Goal: Contribute content

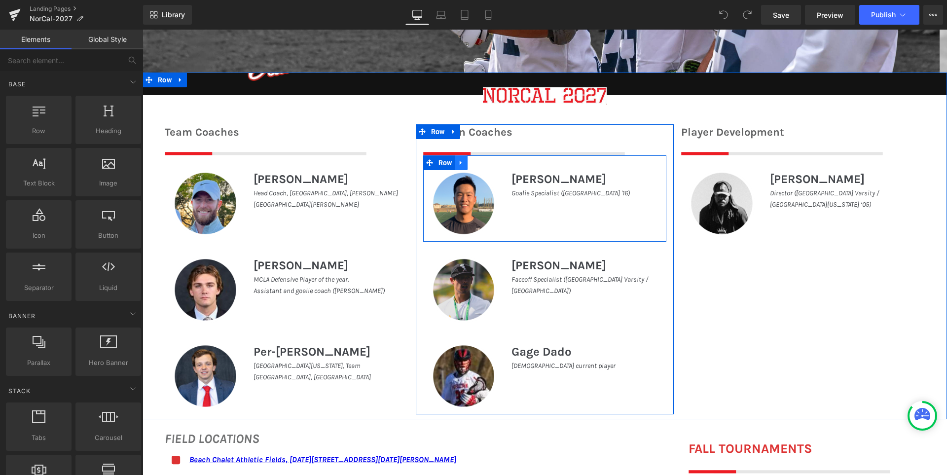
click at [458, 161] on icon at bounding box center [461, 162] width 7 height 7
click at [483, 162] on icon at bounding box center [486, 162] width 7 height 7
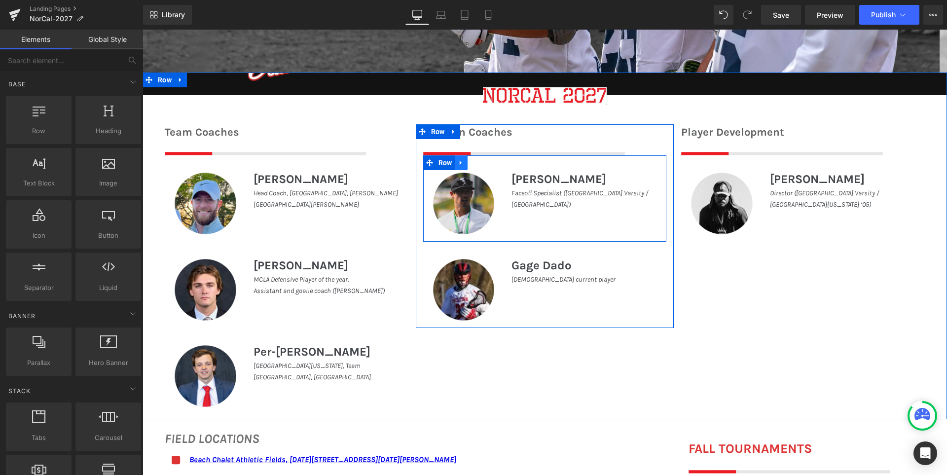
click at [458, 165] on icon at bounding box center [461, 162] width 7 height 7
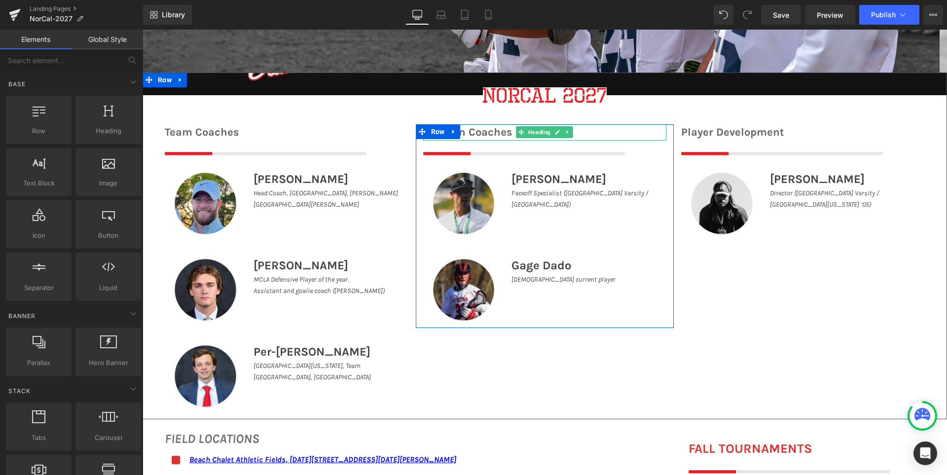
click at [477, 132] on h1 "Position Coaches" at bounding box center [545, 132] width 244 height 16
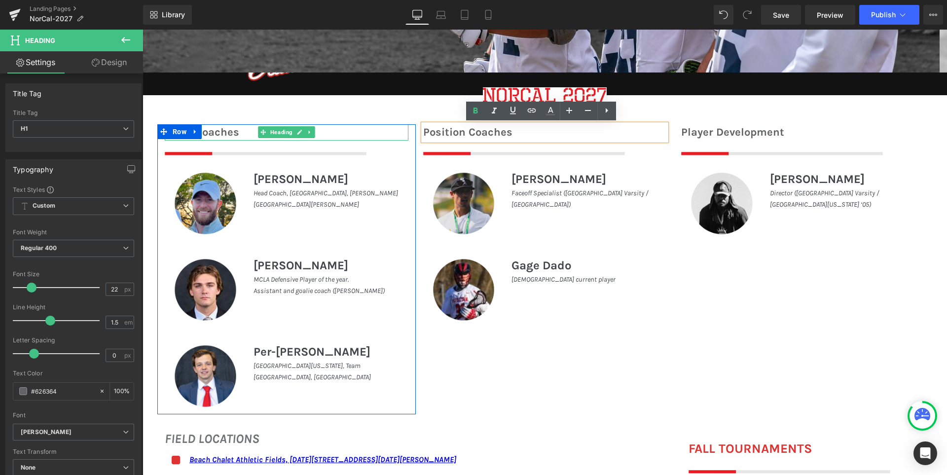
click at [215, 132] on h1 "Team Coaches" at bounding box center [287, 132] width 244 height 16
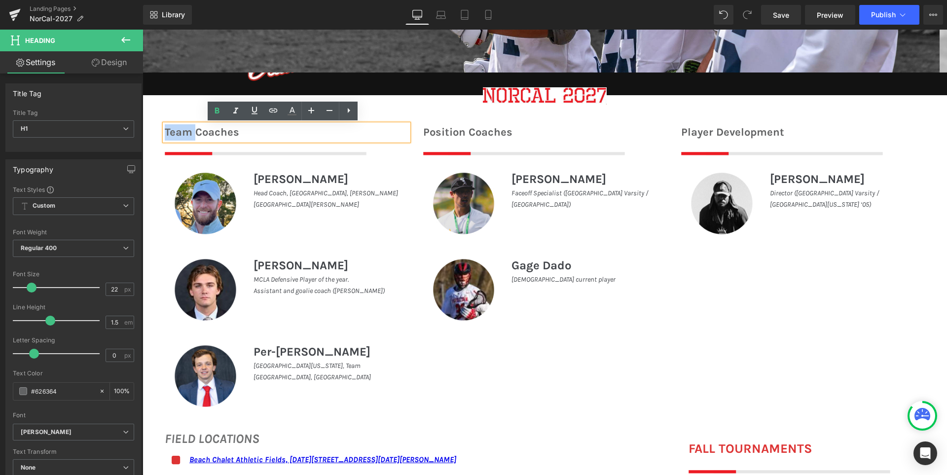
drag, startPoint x: 190, startPoint y: 133, endPoint x: 156, endPoint y: 135, distance: 34.6
click at [157, 135] on div "Team Coaches Heading Image Image [PERSON_NAME] Heading Head Coach, [GEOGRAPHIC_…" at bounding box center [286, 269] width 258 height 290
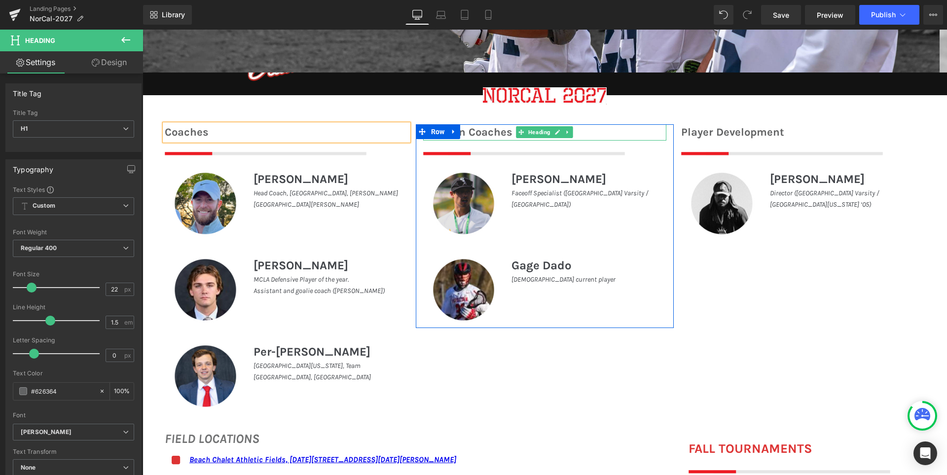
click at [464, 132] on h1 "Position Coaches" at bounding box center [545, 132] width 244 height 16
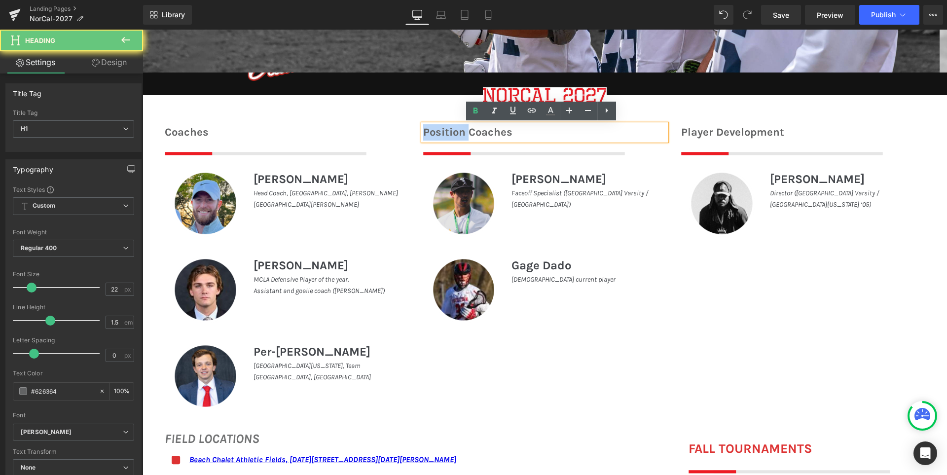
drag, startPoint x: 464, startPoint y: 131, endPoint x: 397, endPoint y: 131, distance: 66.6
click at [397, 131] on div "Coaches Heading Image Image [PERSON_NAME] Heading Head Coach, [GEOGRAPHIC_DATA]…" at bounding box center [545, 264] width 804 height 310
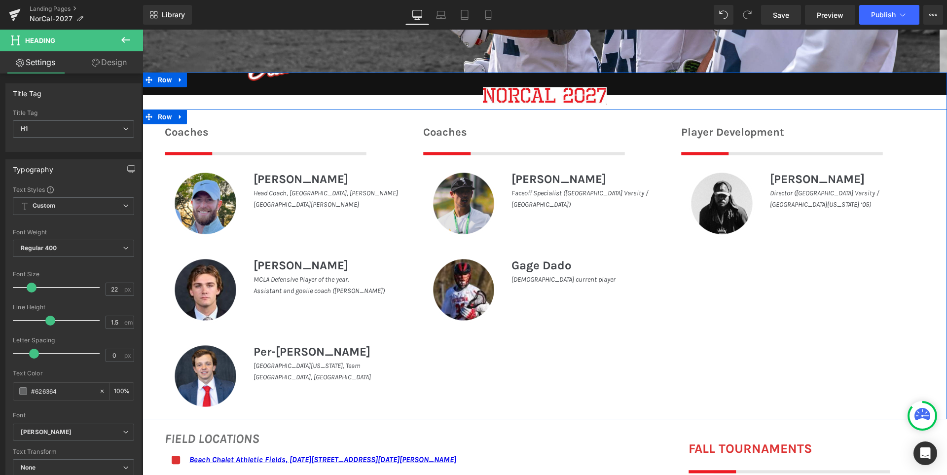
click at [701, 342] on div "Coaches Heading Image Image [PERSON_NAME] Heading Head Coach, [GEOGRAPHIC_DATA]…" at bounding box center [545, 264] width 804 height 310
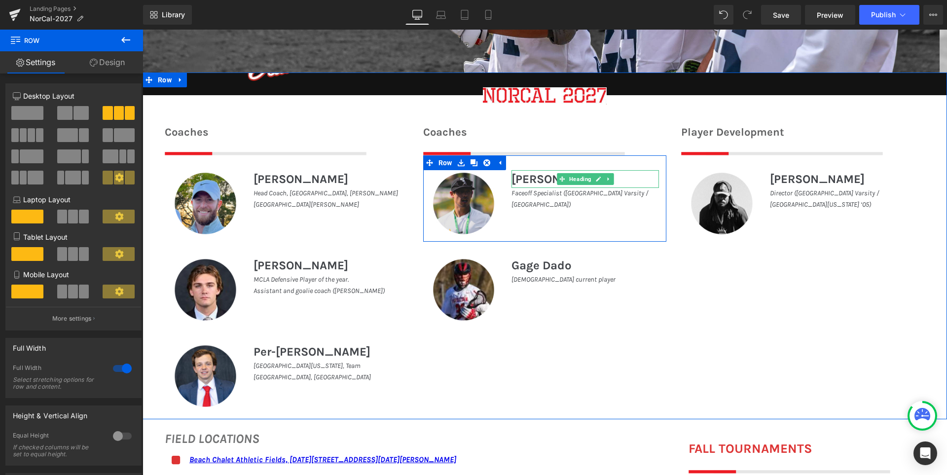
click at [530, 177] on h1 "[PERSON_NAME]" at bounding box center [584, 179] width 147 height 18
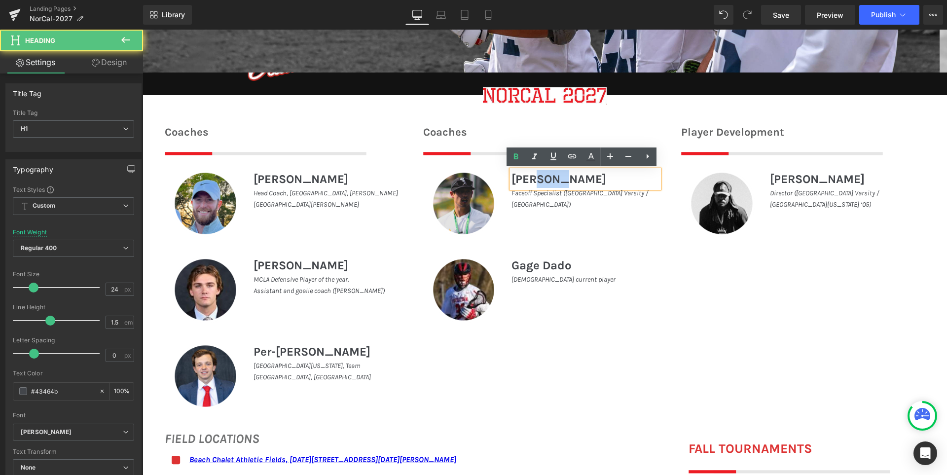
click at [530, 177] on h1 "[PERSON_NAME]" at bounding box center [584, 179] width 147 height 18
paste div
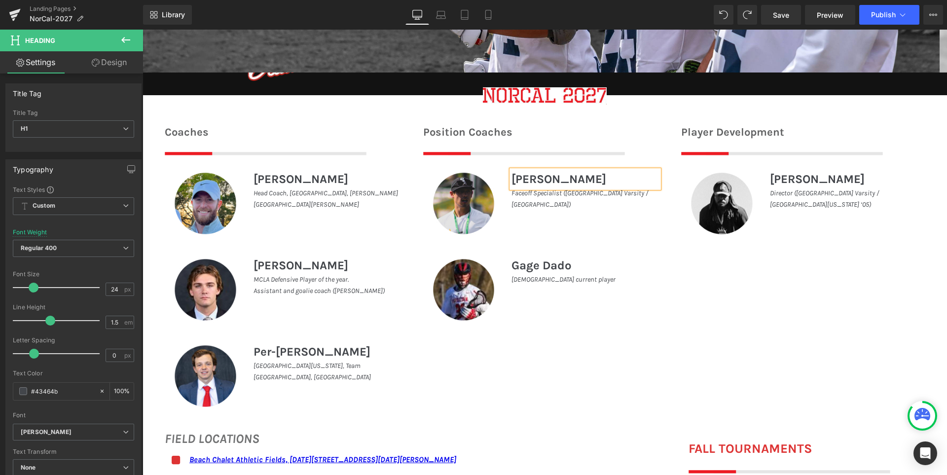
click at [573, 181] on h1 "[PERSON_NAME]" at bounding box center [584, 179] width 147 height 18
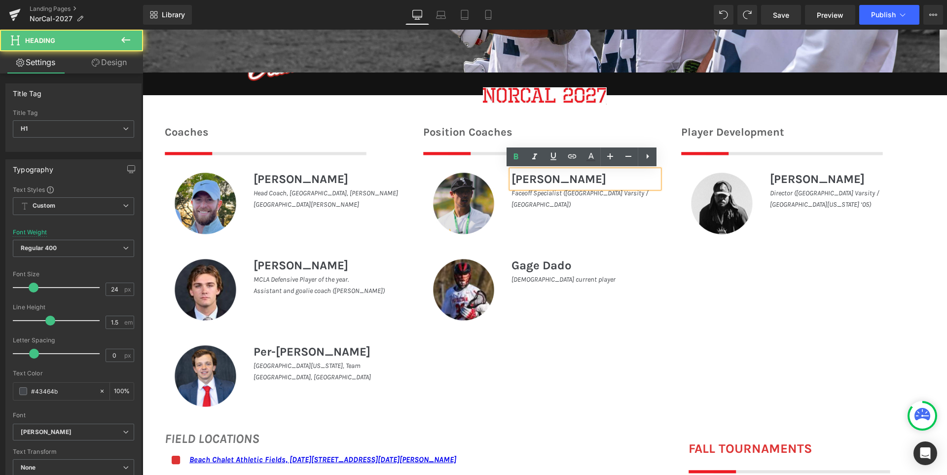
click at [573, 181] on h1 "[PERSON_NAME]" at bounding box center [584, 179] width 147 height 18
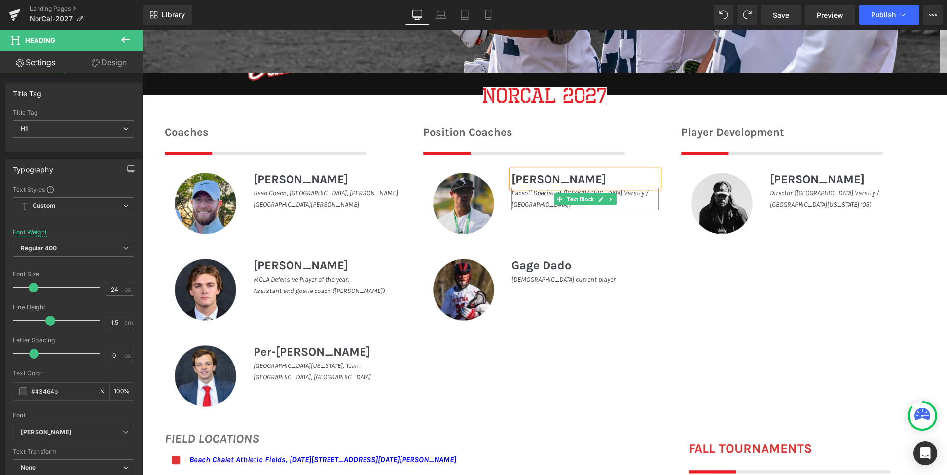
click at [528, 197] on icon "Faceoff Specialist ([GEOGRAPHIC_DATA] Varsity / [GEOGRAPHIC_DATA])" at bounding box center [579, 198] width 137 height 19
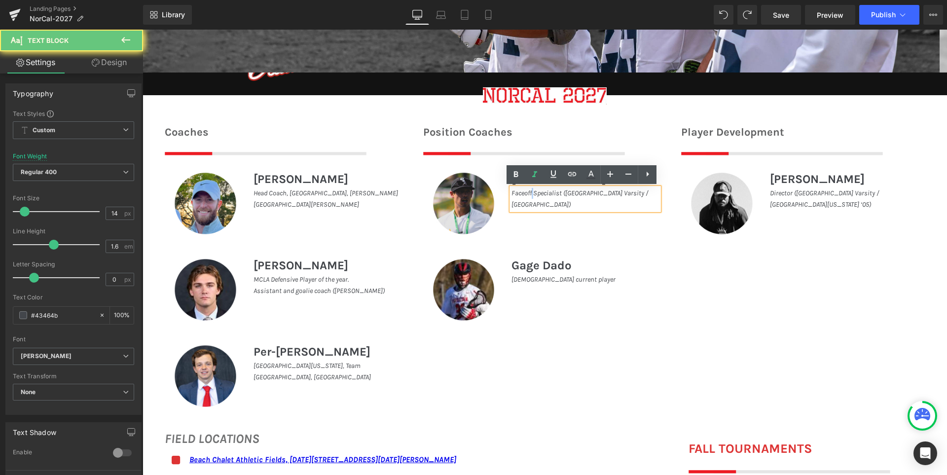
click at [528, 197] on icon "Faceoff Specialist ([GEOGRAPHIC_DATA] Varsity / [GEOGRAPHIC_DATA])" at bounding box center [579, 198] width 137 height 19
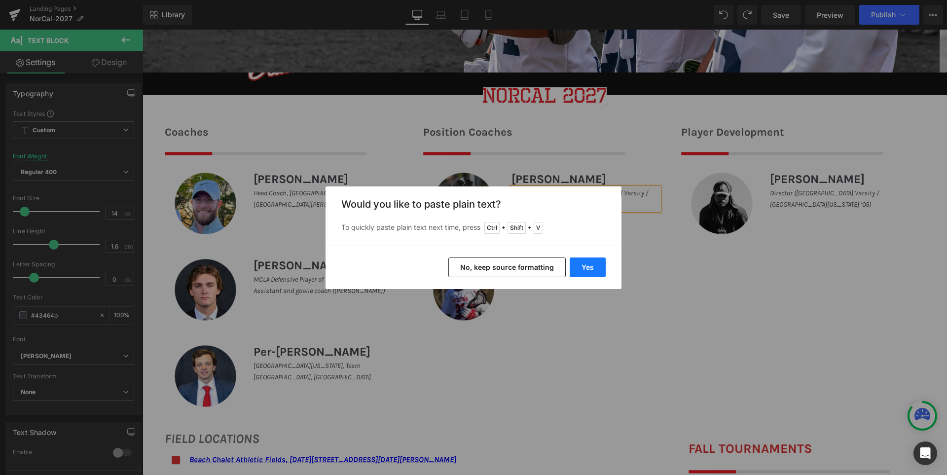
click at [590, 264] on button "Yes" at bounding box center [588, 267] width 36 height 20
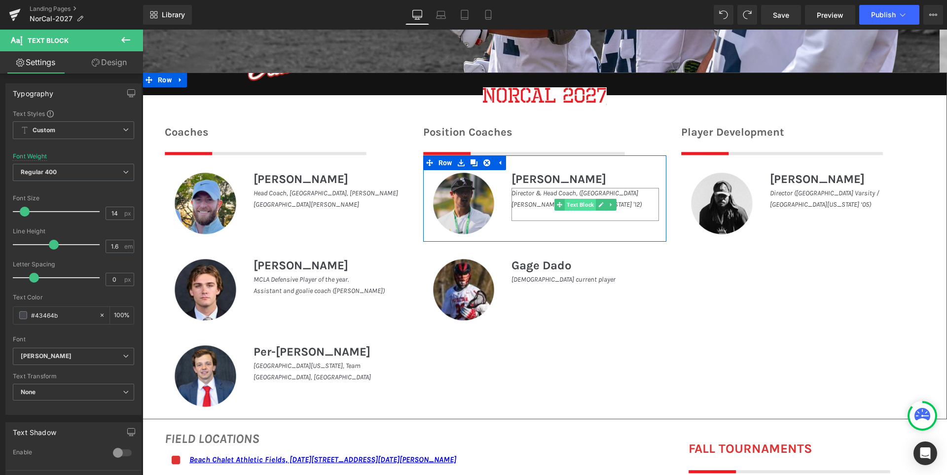
click at [577, 204] on span "Text Block" at bounding box center [580, 205] width 31 height 12
click at [630, 211] on p at bounding box center [584, 215] width 147 height 11
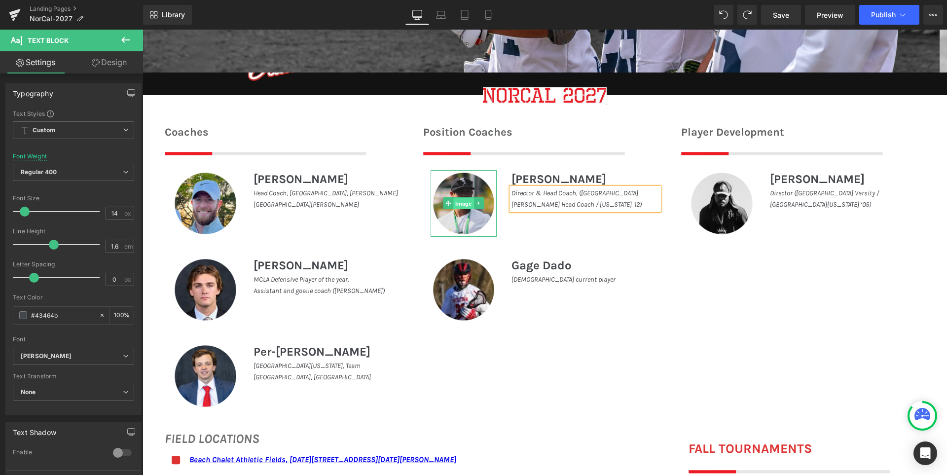
click at [462, 203] on span "Image" at bounding box center [463, 204] width 20 height 12
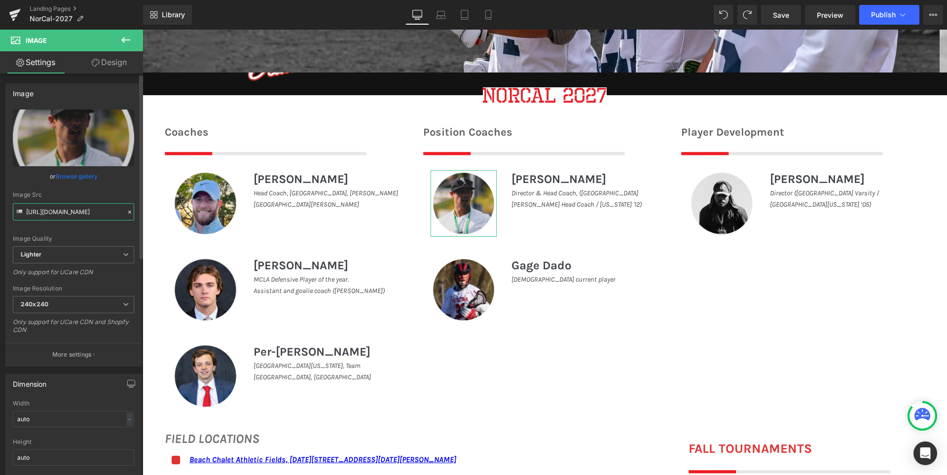
click at [73, 214] on input "[URL][DOMAIN_NAME]" at bounding box center [73, 211] width 121 height 17
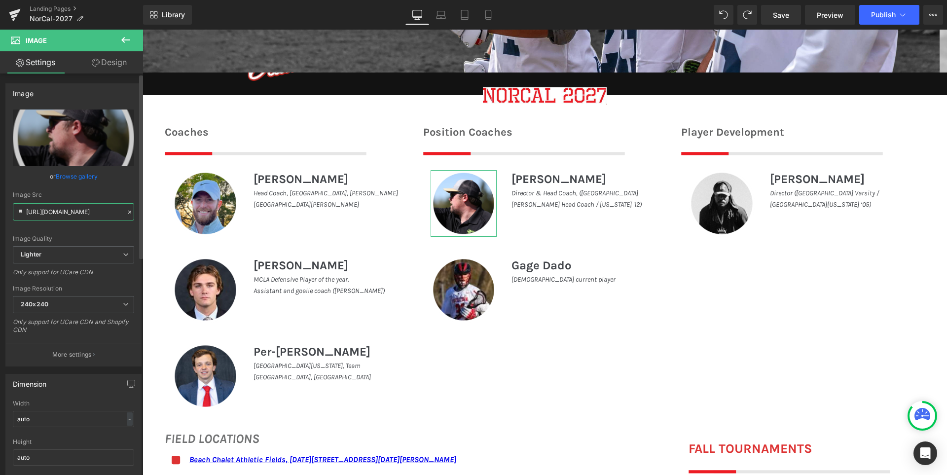
type input "[URL][DOMAIN_NAME]"
click at [120, 188] on div "Image Quality Lighter Lightest Lighter Lighter Lightest Only support for UCare …" at bounding box center [73, 177] width 121 height 137
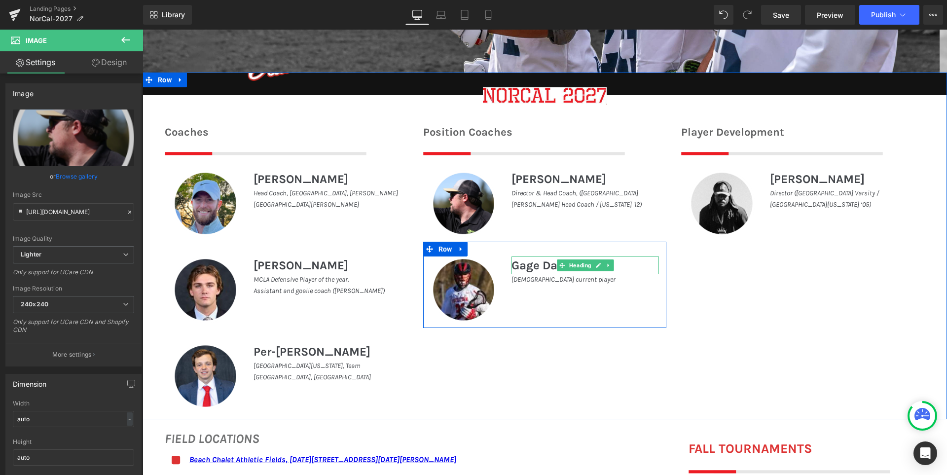
click at [525, 265] on h1 "Gage Dado" at bounding box center [584, 265] width 147 height 18
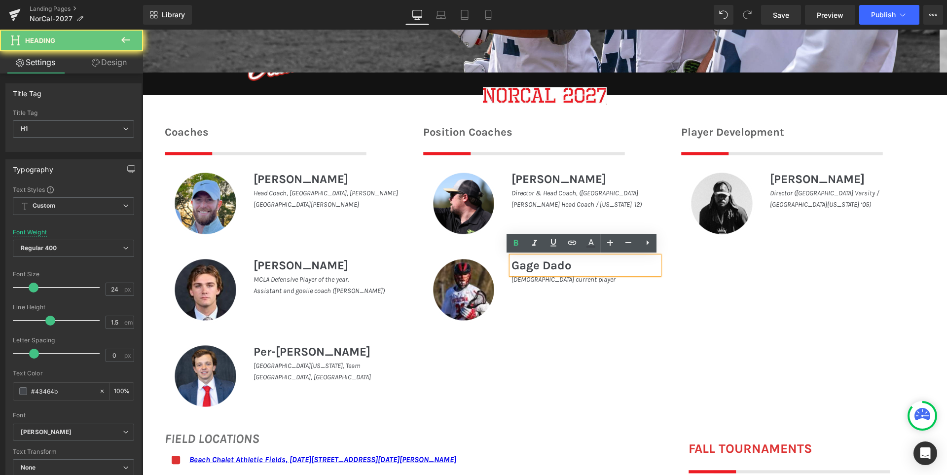
click at [525, 265] on h1 "Gage Dado" at bounding box center [584, 265] width 147 height 18
paste div
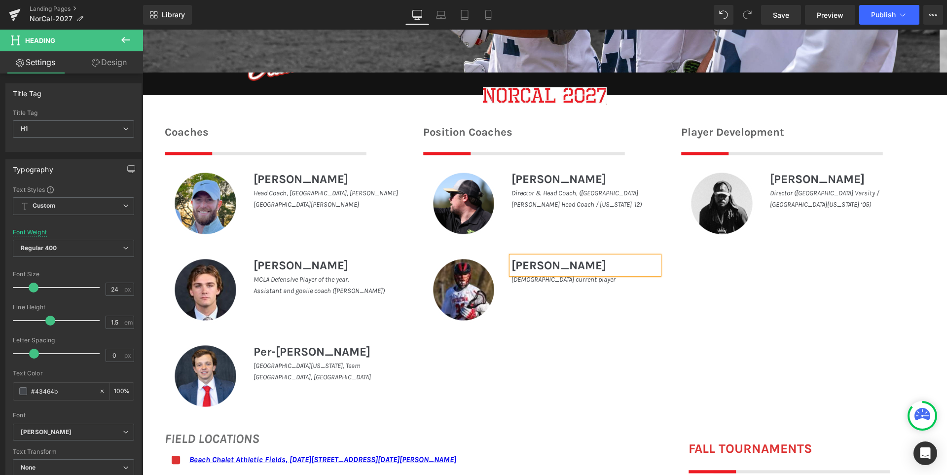
click at [795, 359] on div "Coaches Heading Image Image [PERSON_NAME] Heading Head Coach, [GEOGRAPHIC_DATA]…" at bounding box center [545, 264] width 804 height 310
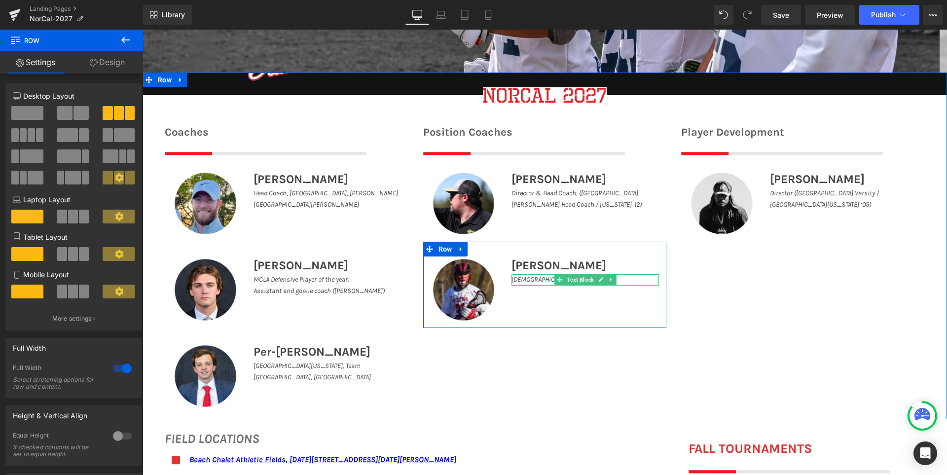
click at [516, 280] on icon "[DEMOGRAPHIC_DATA] current player" at bounding box center [563, 279] width 104 height 8
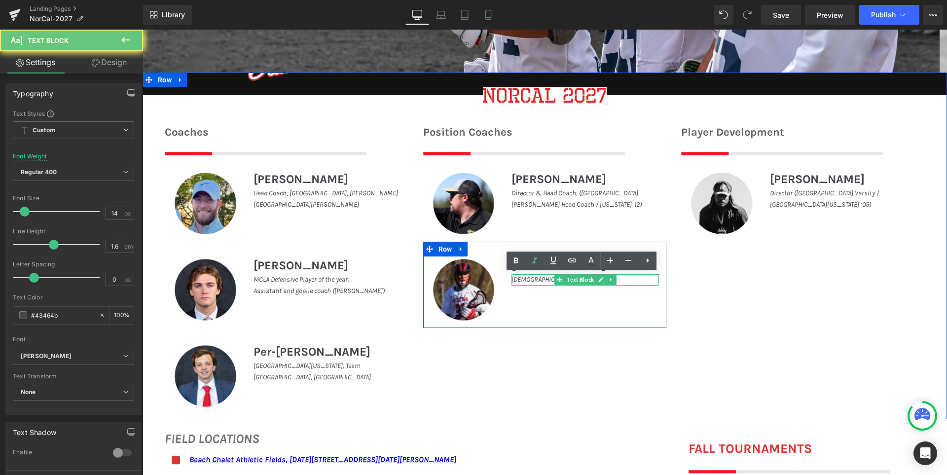
click at [516, 280] on icon "[DEMOGRAPHIC_DATA] current player" at bounding box center [563, 279] width 104 height 8
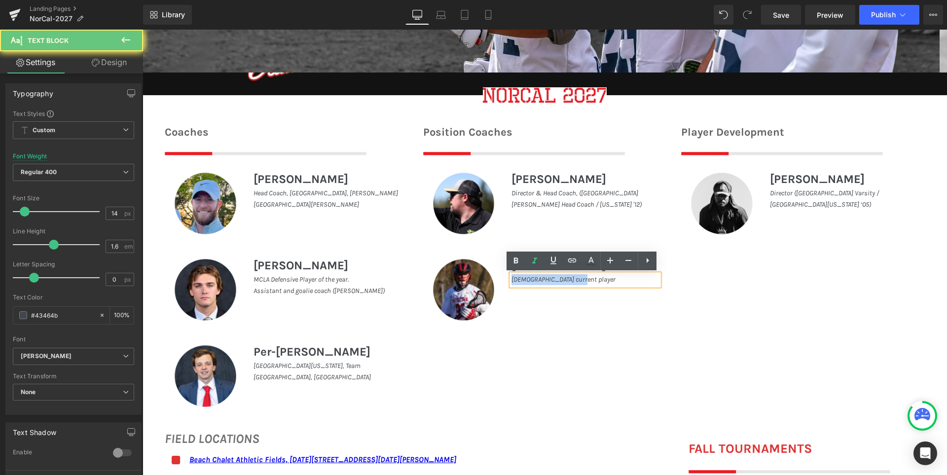
click at [516, 280] on icon "[DEMOGRAPHIC_DATA] current player" at bounding box center [563, 279] width 104 height 8
paste div
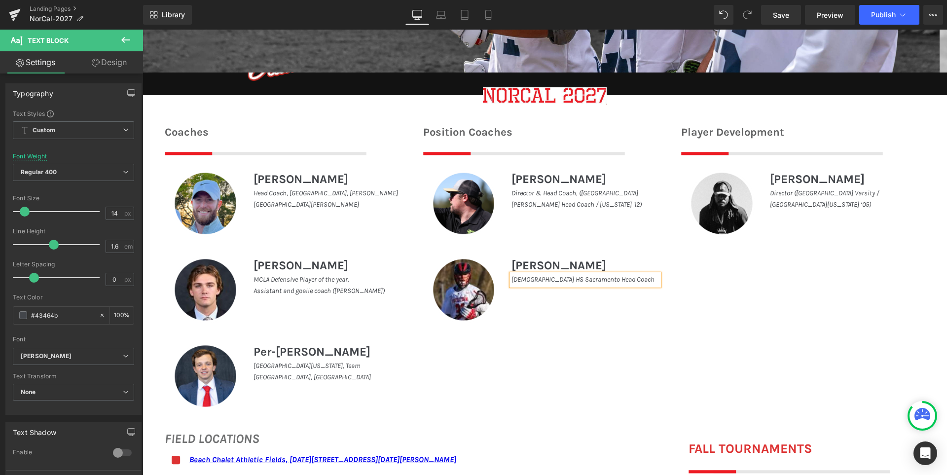
click at [752, 339] on div "Coaches Heading Image Image [PERSON_NAME] Heading Head Coach, [GEOGRAPHIC_DATA]…" at bounding box center [545, 264] width 804 height 310
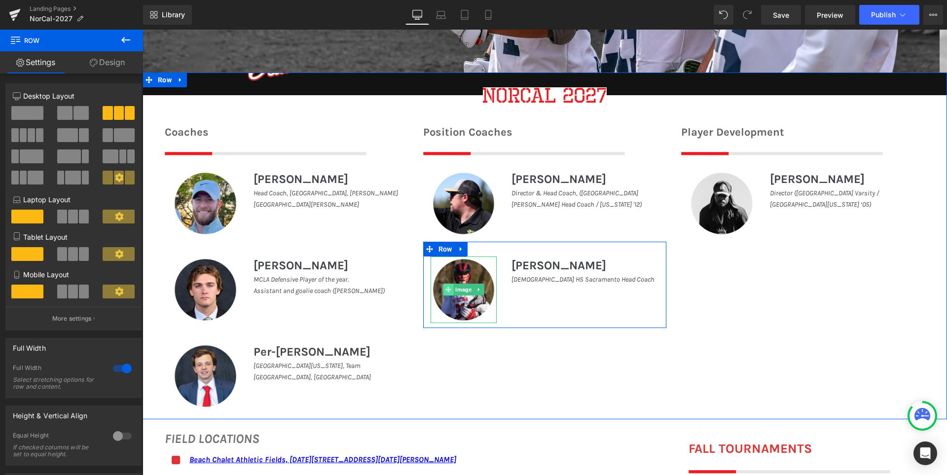
click at [446, 291] on icon at bounding box center [447, 290] width 5 height 6
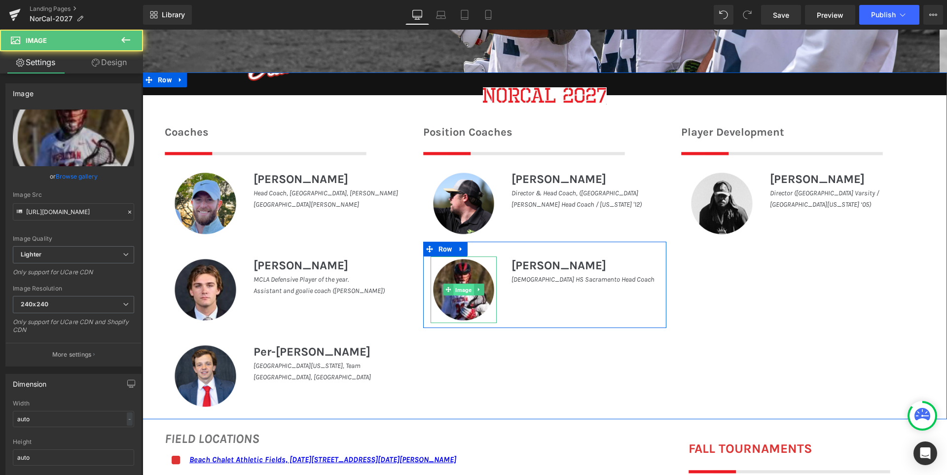
click at [457, 288] on span "Image" at bounding box center [463, 290] width 20 height 12
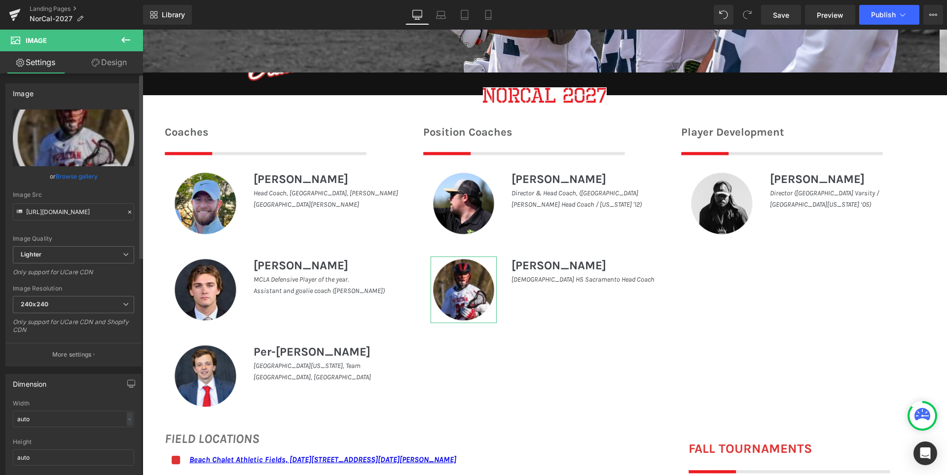
click at [51, 105] on div "Image [URL][DOMAIN_NAME] Replace Image Upload image or Browse gallery Image Src…" at bounding box center [73, 224] width 136 height 283
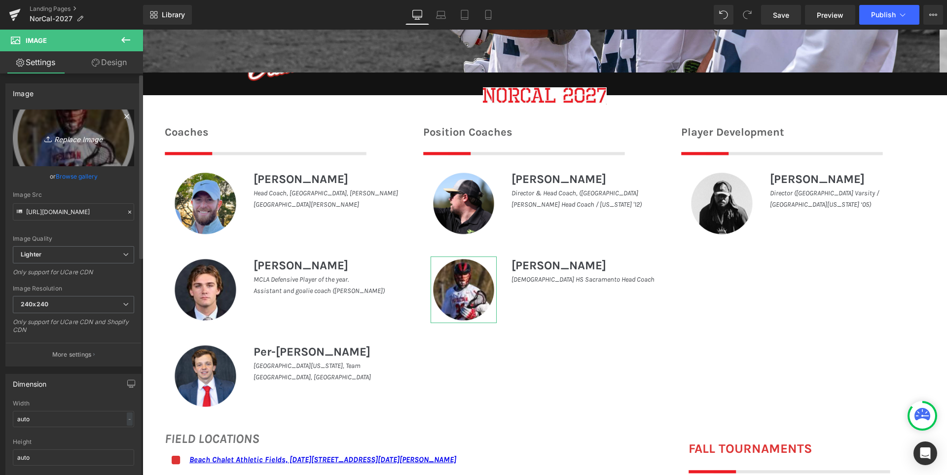
click at [61, 127] on link "Replace Image" at bounding box center [73, 137] width 121 height 57
type input "C:\fakepath\[PERSON_NAME].png"
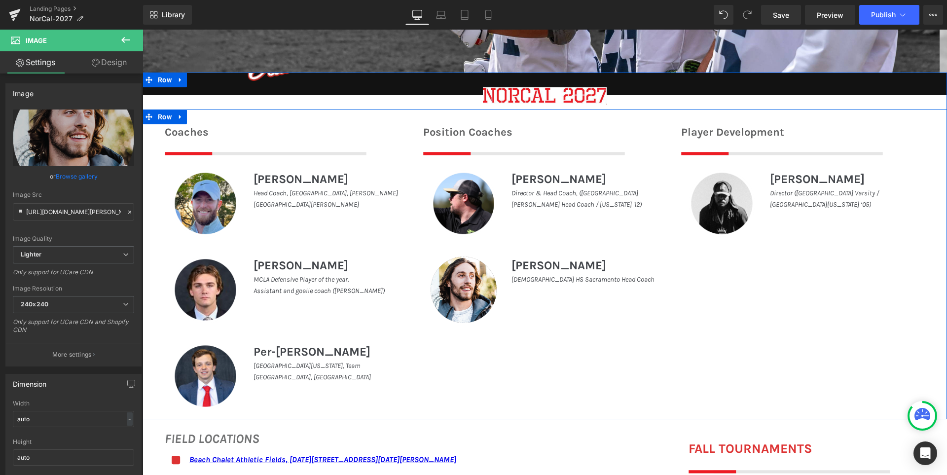
type input "[URL][DOMAIN_NAME][PERSON_NAME]"
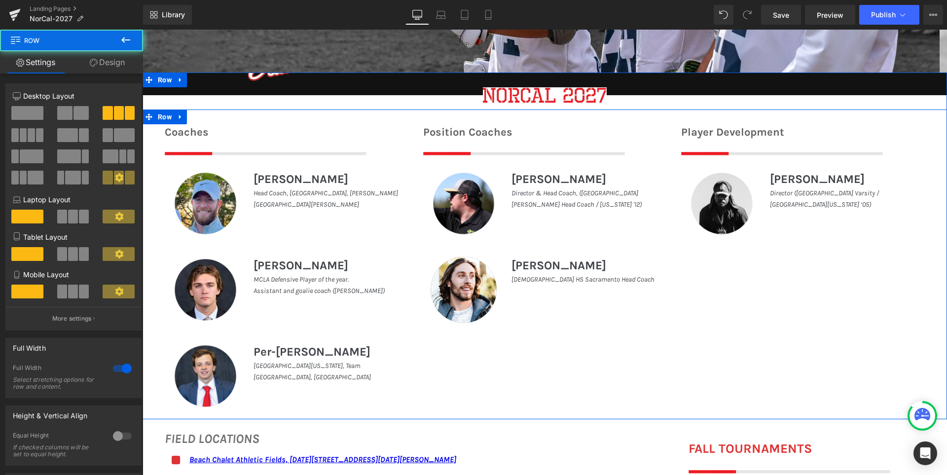
click at [730, 377] on div "Coaches Heading Image Image [PERSON_NAME] Heading Head Coach, [GEOGRAPHIC_DATA]…" at bounding box center [545, 264] width 804 height 310
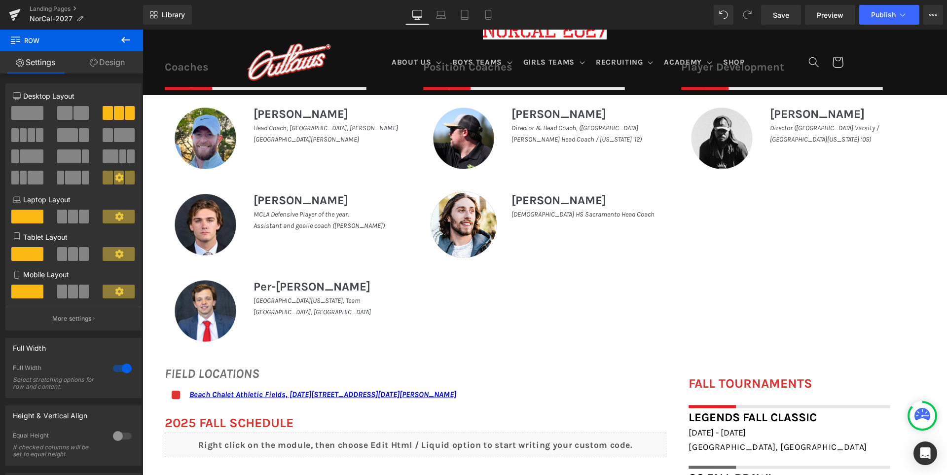
scroll to position [444, 0]
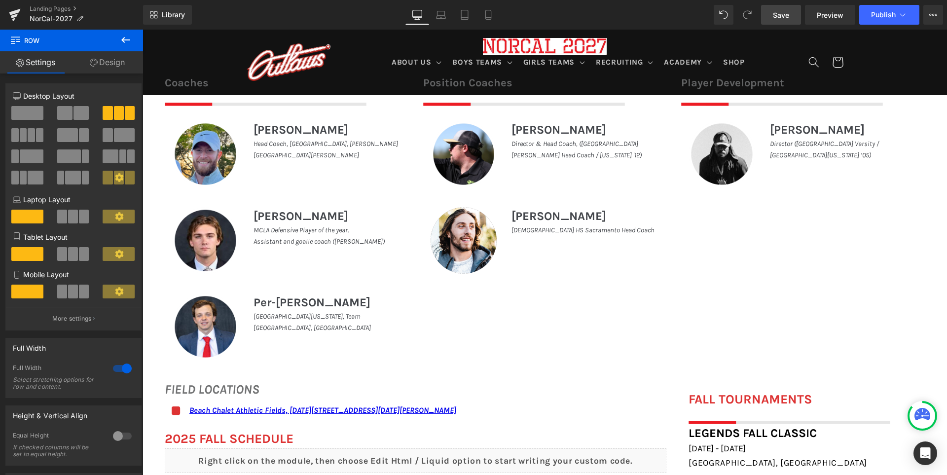
click at [783, 15] on span "Save" at bounding box center [781, 15] width 16 height 10
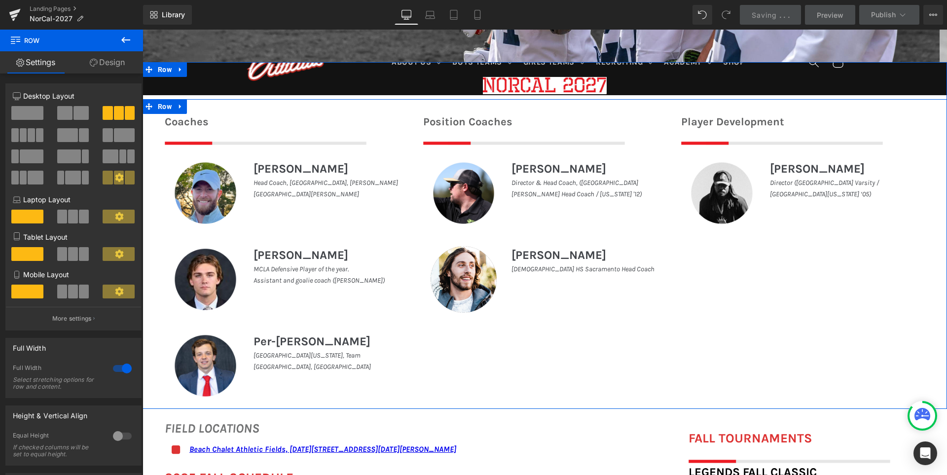
scroll to position [345, 0]
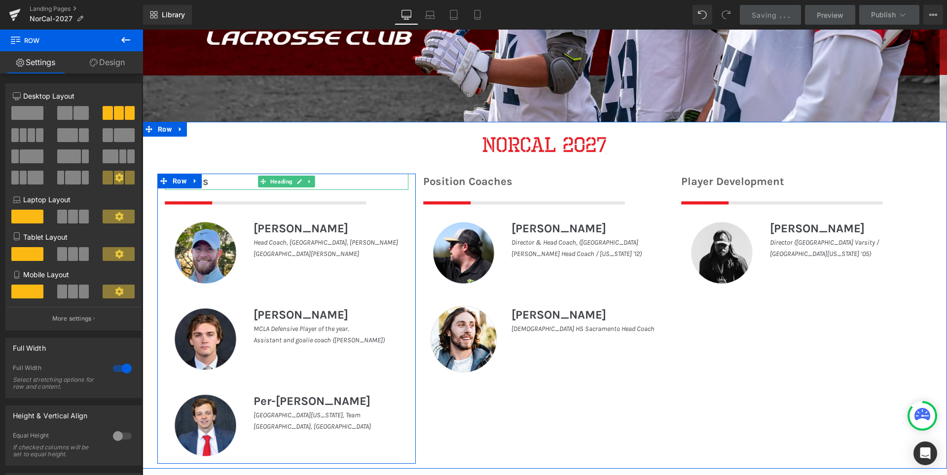
click at [221, 182] on h1 "Coaches" at bounding box center [287, 182] width 244 height 16
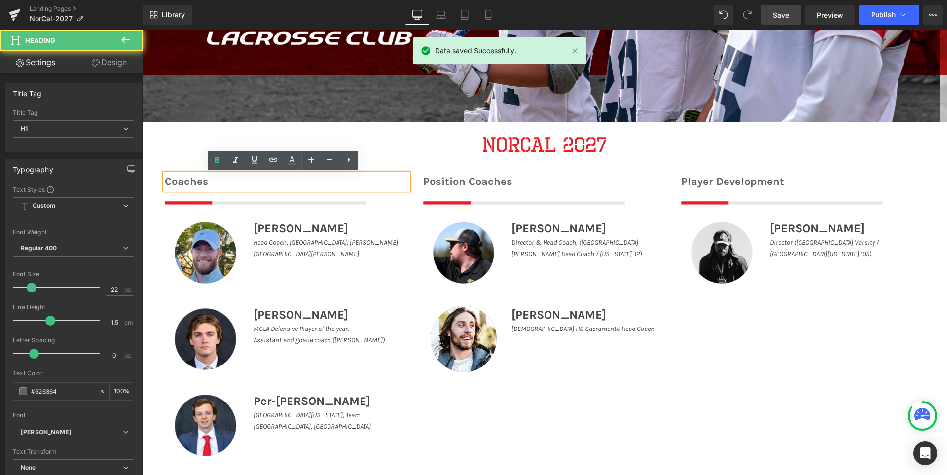
click at [166, 182] on h1 "Coaches" at bounding box center [287, 182] width 244 height 16
click at [165, 182] on h1 "Coaches" at bounding box center [287, 182] width 244 height 16
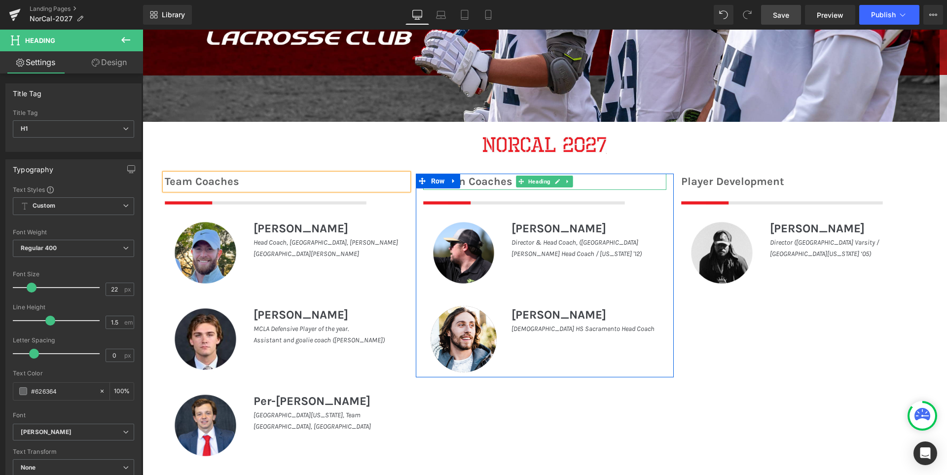
click at [460, 181] on h1 "Position Coaches" at bounding box center [545, 182] width 244 height 16
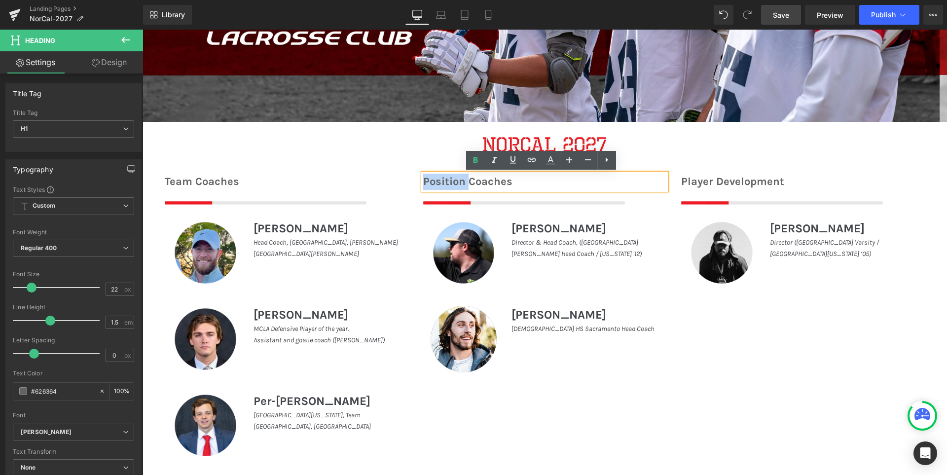
drag, startPoint x: 465, startPoint y: 181, endPoint x: 415, endPoint y: 179, distance: 49.8
click at [416, 179] on div "Position Coaches Heading Image Image [PERSON_NAME] Heading Director & Head Coac…" at bounding box center [545, 276] width 258 height 204
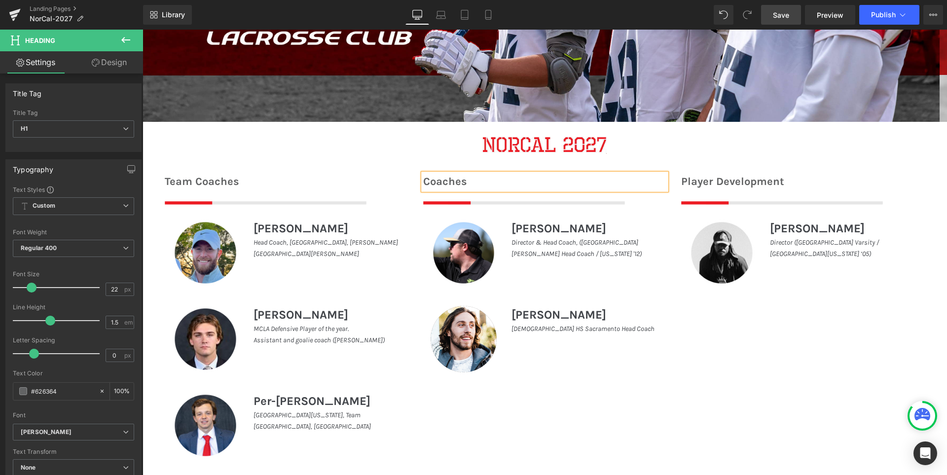
click at [480, 181] on h1 "Coaches" at bounding box center [545, 182] width 244 height 16
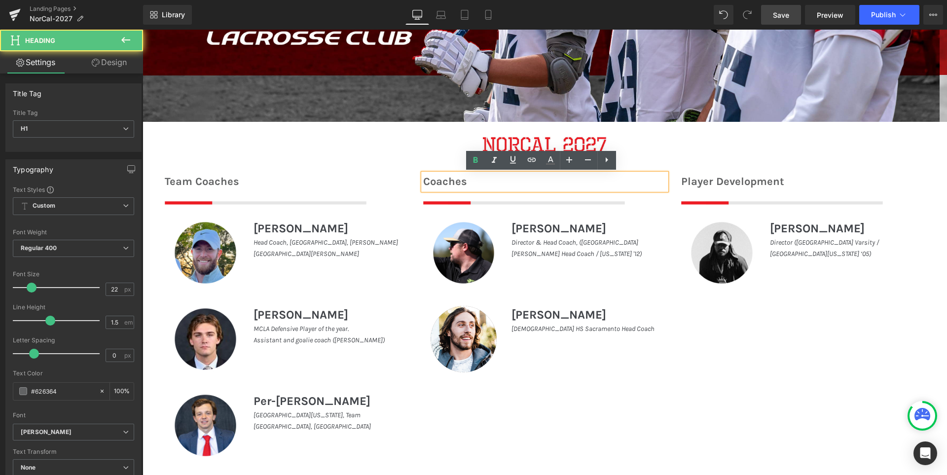
click at [708, 358] on div "Team Coaches Heading Image Image [PERSON_NAME] Heading Head Coach, [GEOGRAPHIC_…" at bounding box center [545, 314] width 804 height 310
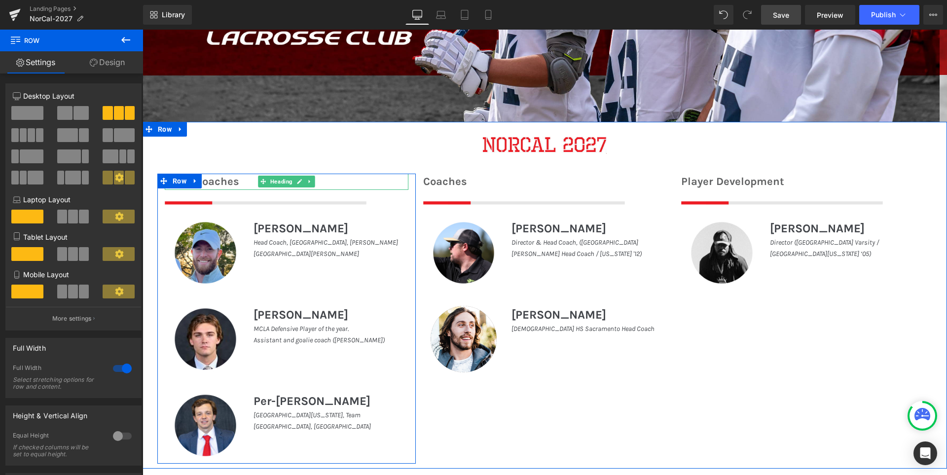
click at [225, 184] on h1 "Team Coaches" at bounding box center [287, 182] width 244 height 16
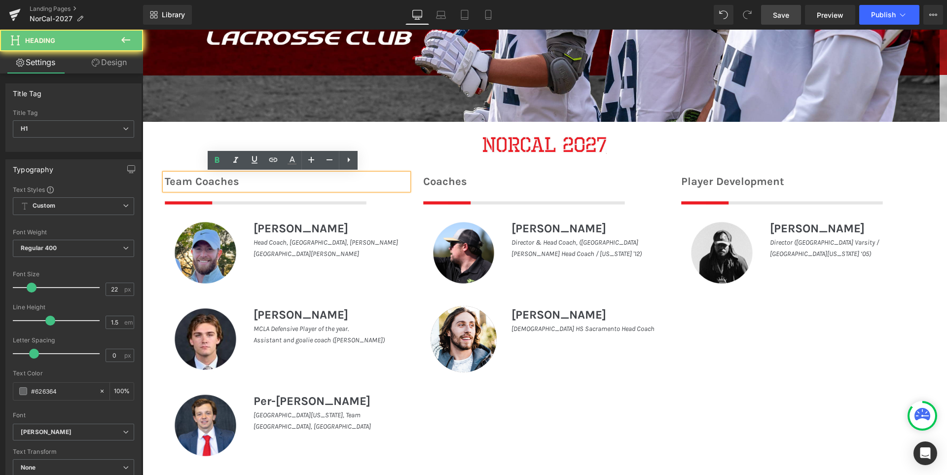
click at [225, 184] on h1 "Team Coaches" at bounding box center [287, 182] width 244 height 16
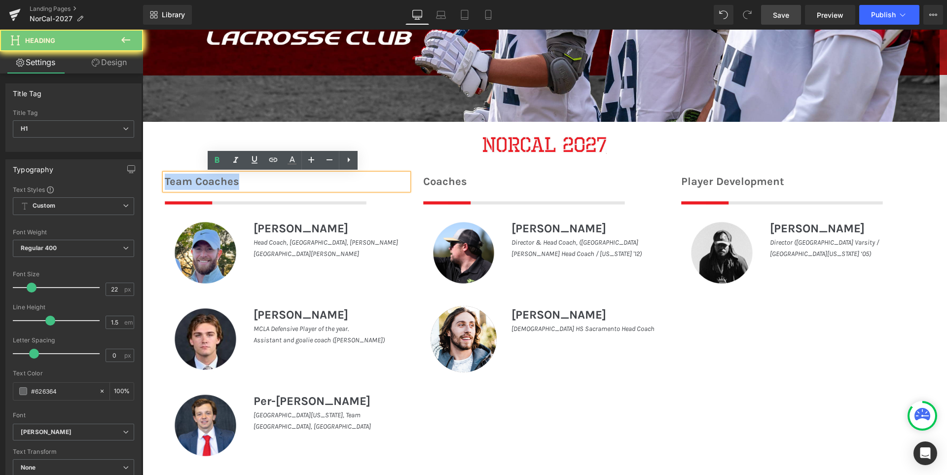
copy h1 "Team Coaches"
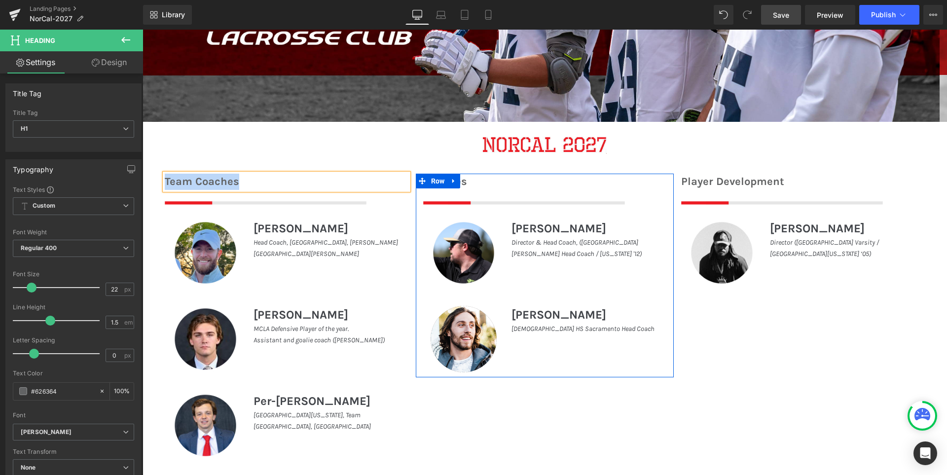
click at [466, 181] on h1 "Coaches" at bounding box center [545, 182] width 244 height 16
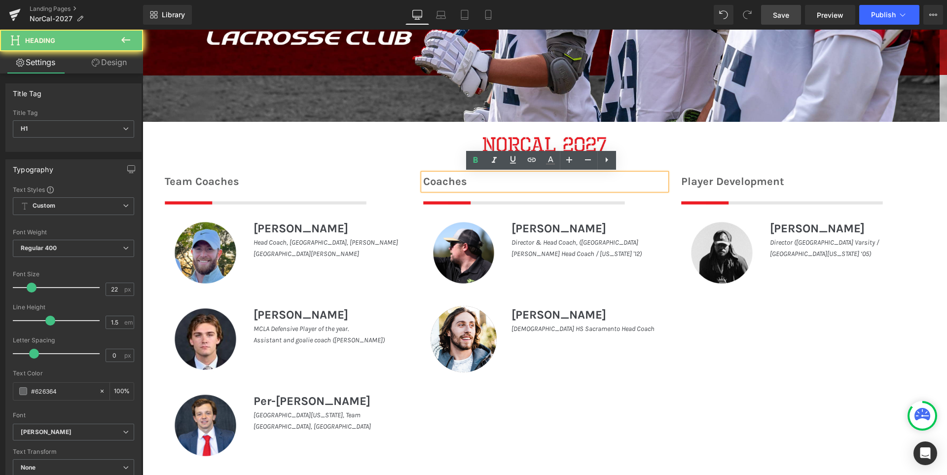
click at [466, 181] on h1 "Coaches" at bounding box center [545, 182] width 244 height 16
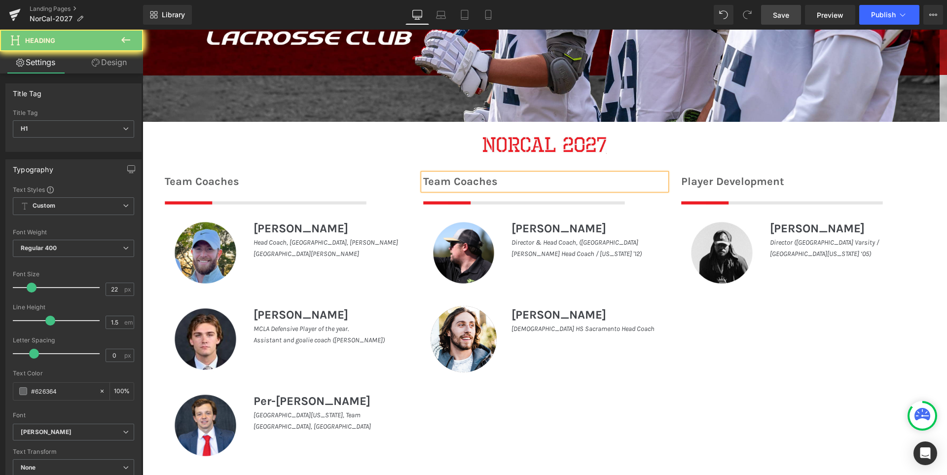
click at [677, 382] on div "Team Coaches Heading Image Image [PERSON_NAME] Heading Head Coach, [GEOGRAPHIC_…" at bounding box center [545, 314] width 804 height 310
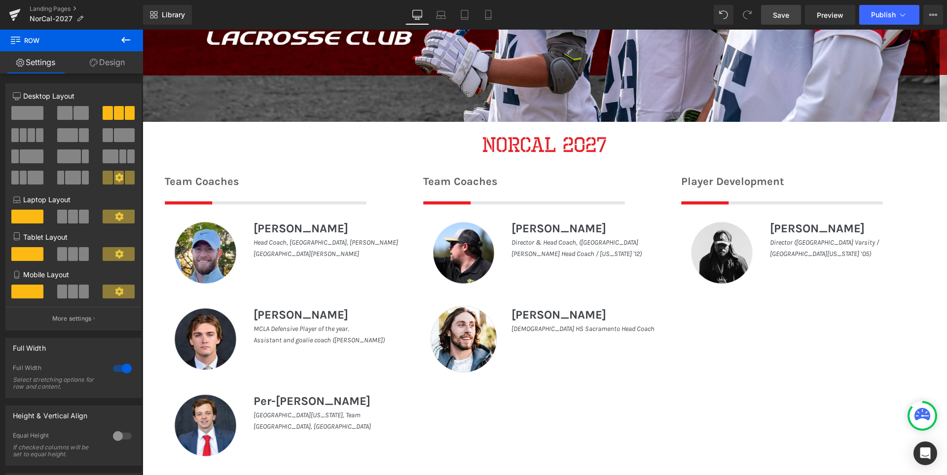
click at [778, 13] on span "Save" at bounding box center [781, 15] width 16 height 10
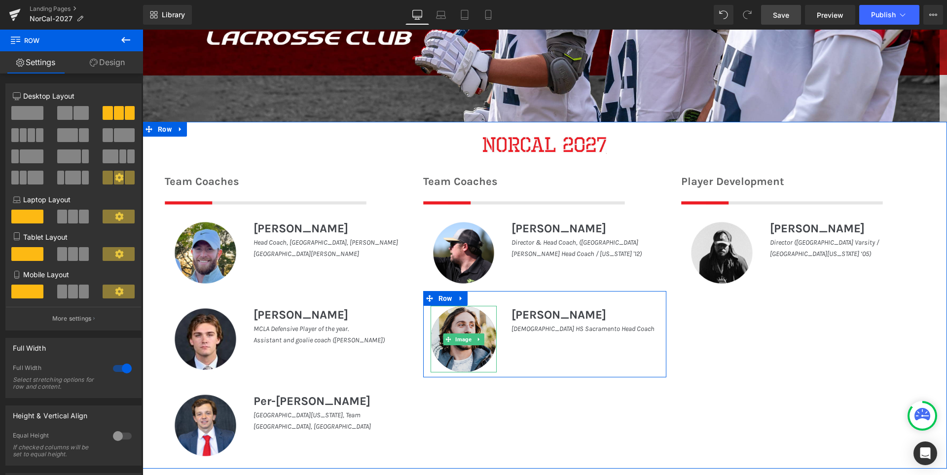
click at [461, 330] on img at bounding box center [464, 339] width 67 height 67
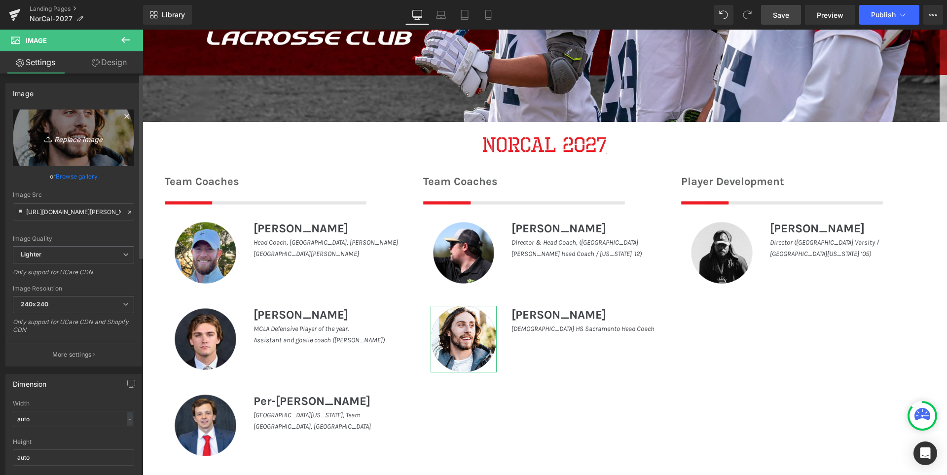
click at [22, 116] on link "Replace Image" at bounding box center [73, 137] width 121 height 57
type input "C:\fakepath\Team Page-02.png"
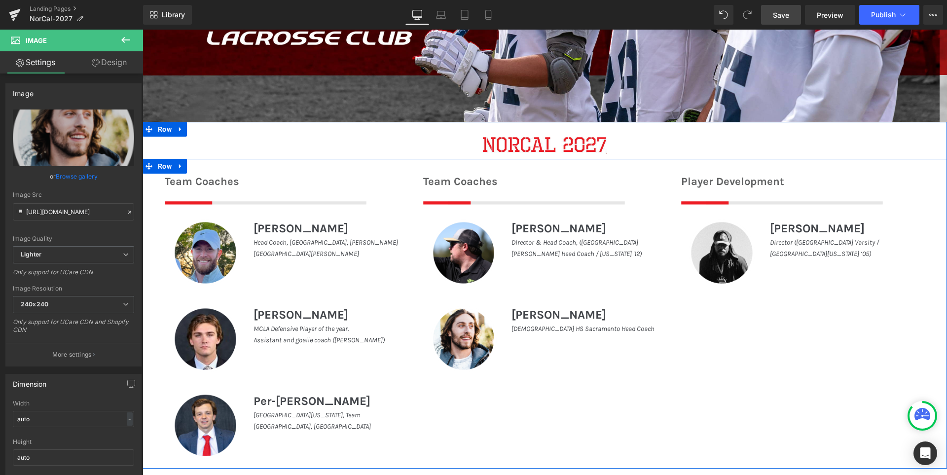
type input "[URL][DOMAIN_NAME]"
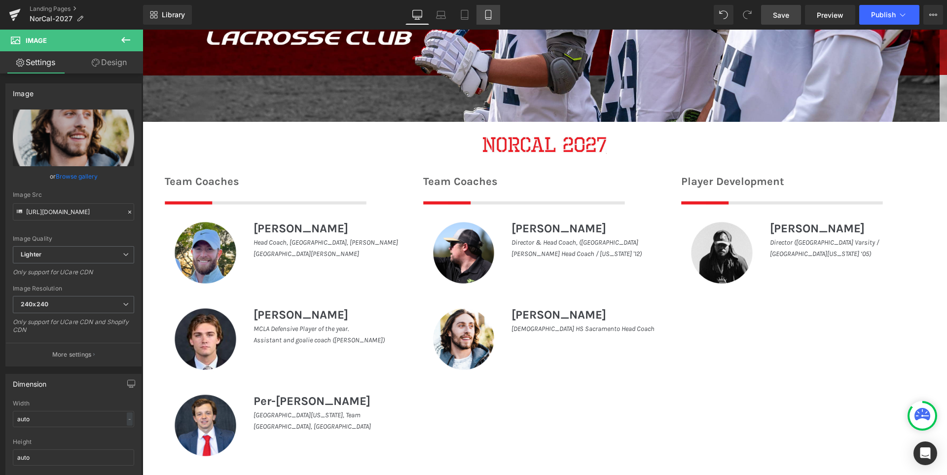
drag, startPoint x: 498, startPoint y: 15, endPoint x: 489, endPoint y: 14, distance: 9.0
click at [498, 15] on link "Mobile" at bounding box center [488, 15] width 24 height 20
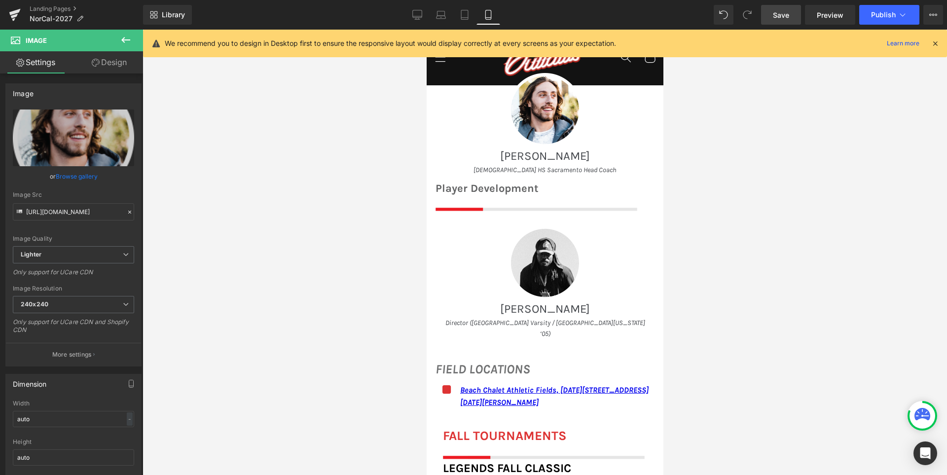
scroll to position [583, 0]
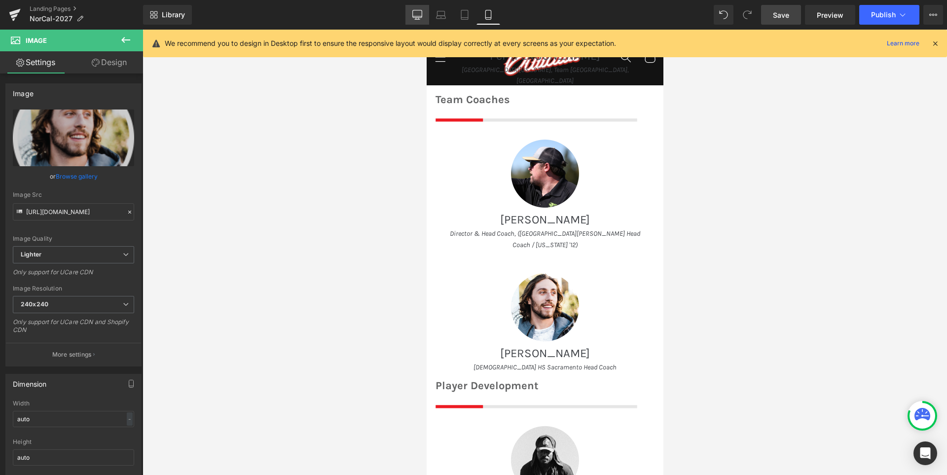
click at [421, 11] on icon at bounding box center [417, 15] width 10 height 10
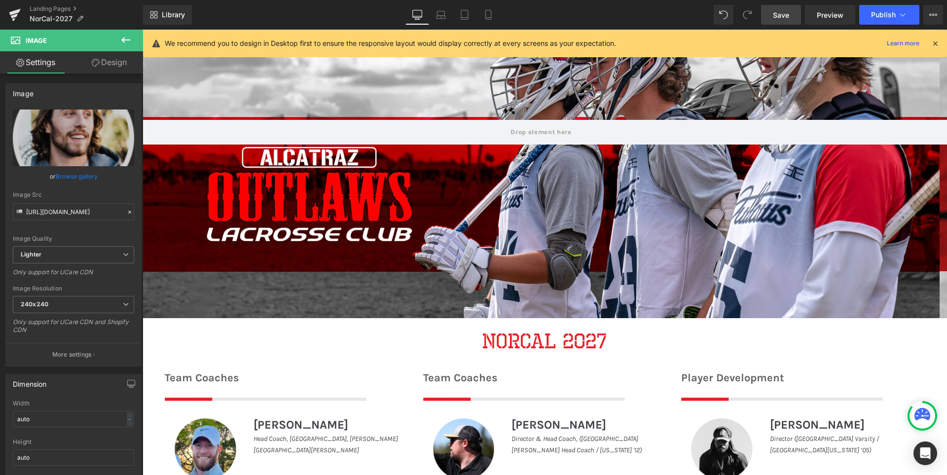
click at [780, 16] on span "Save" at bounding box center [781, 15] width 16 height 10
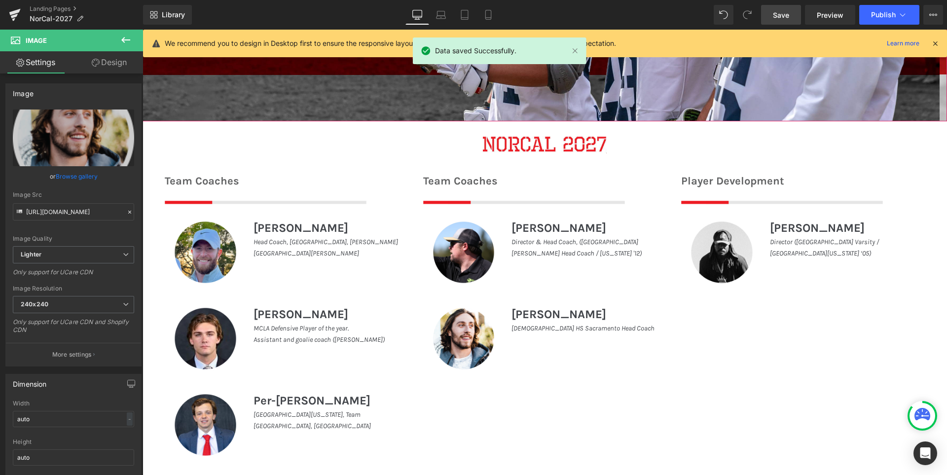
scroll to position [346, 0]
click at [870, 12] on button "Publish" at bounding box center [889, 15] width 60 height 20
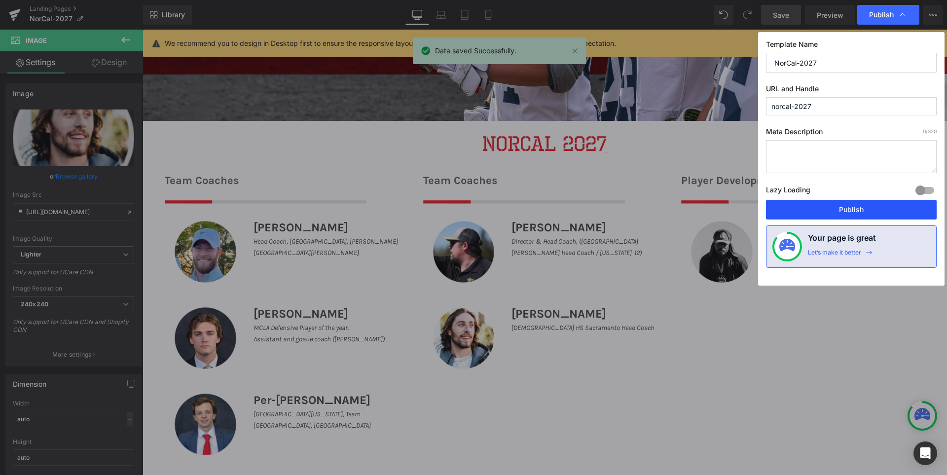
click at [856, 210] on button "Publish" at bounding box center [851, 210] width 171 height 20
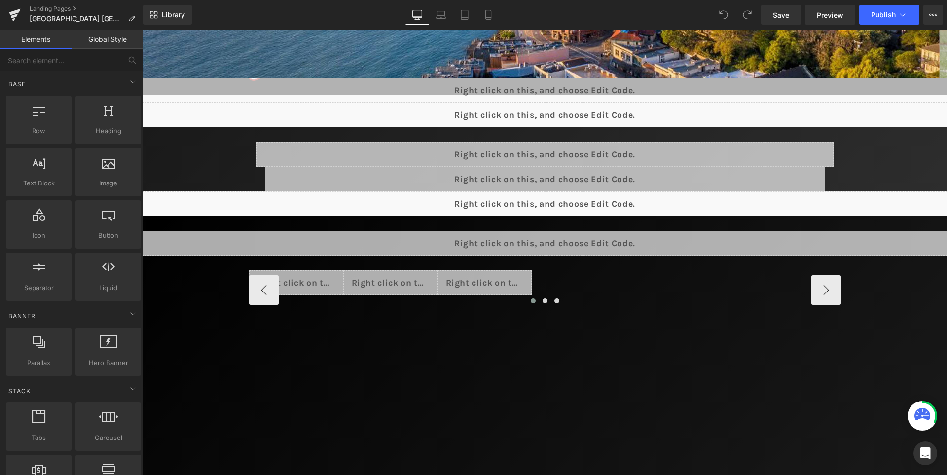
scroll to position [296, 0]
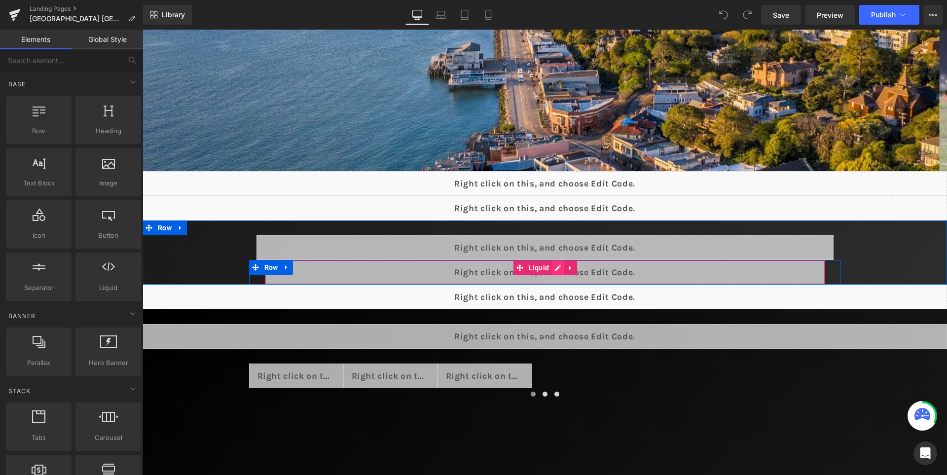
click at [555, 270] on div "Liquid" at bounding box center [545, 272] width 560 height 25
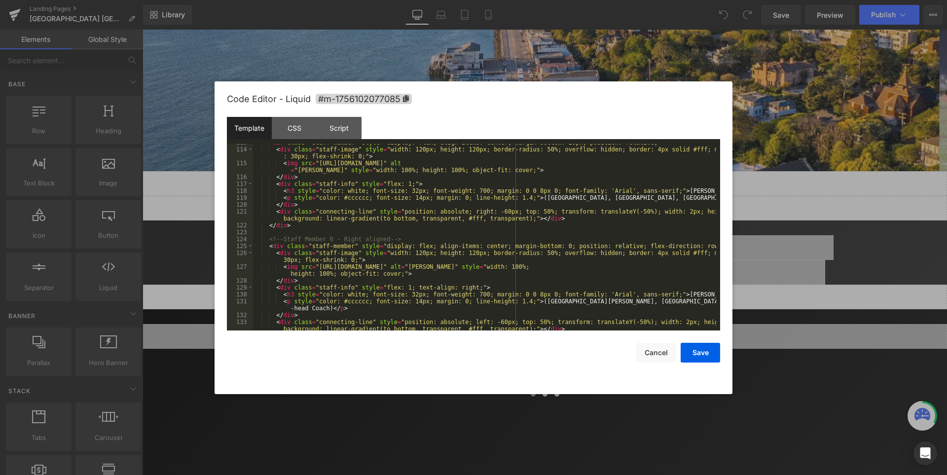
scroll to position [852, 0]
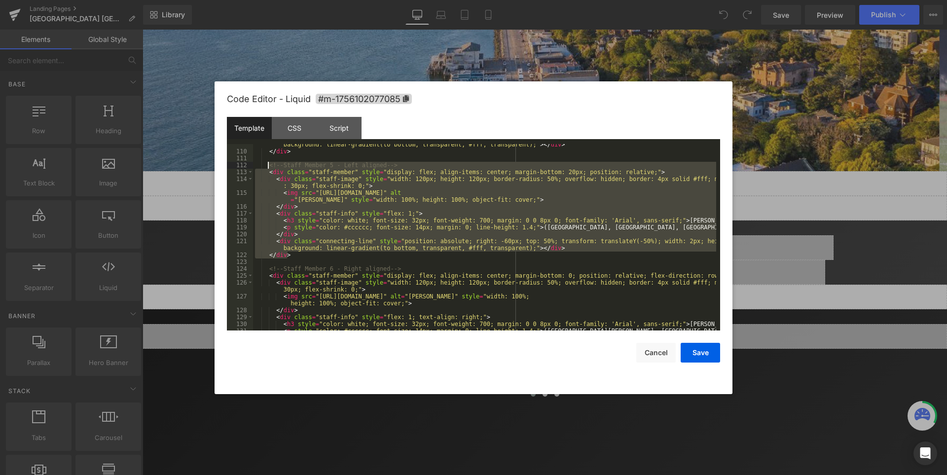
drag, startPoint x: 291, startPoint y: 256, endPoint x: 267, endPoint y: 164, distance: 95.9
click at [267, 164] on div "< div class = "connecting-line" style = "position: absolute; left: -60px; top: …" at bounding box center [484, 241] width 463 height 214
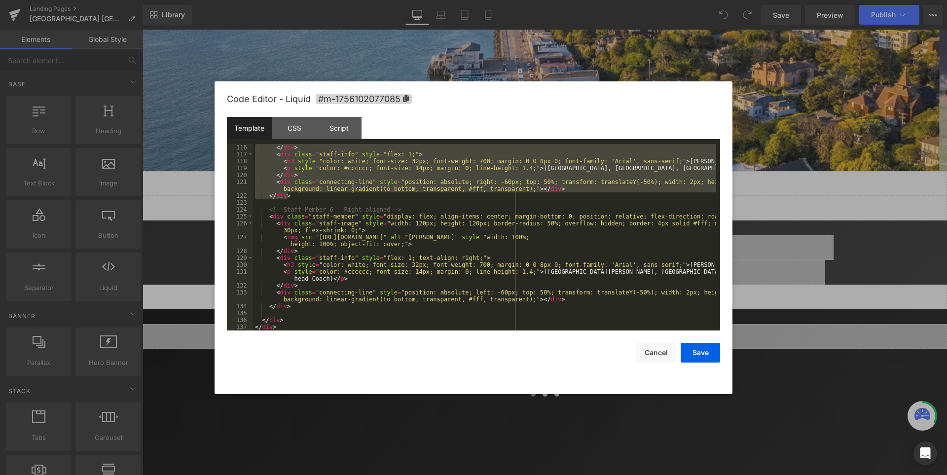
scroll to position [911, 0]
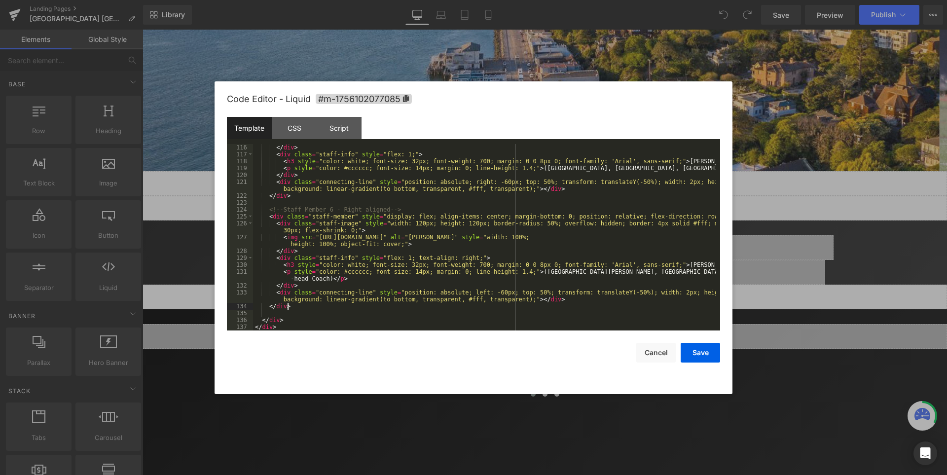
click at [301, 307] on div "</ div > < div class = "staff-info" style = "flex: 1;" > < h3 style = "color: w…" at bounding box center [484, 244] width 463 height 200
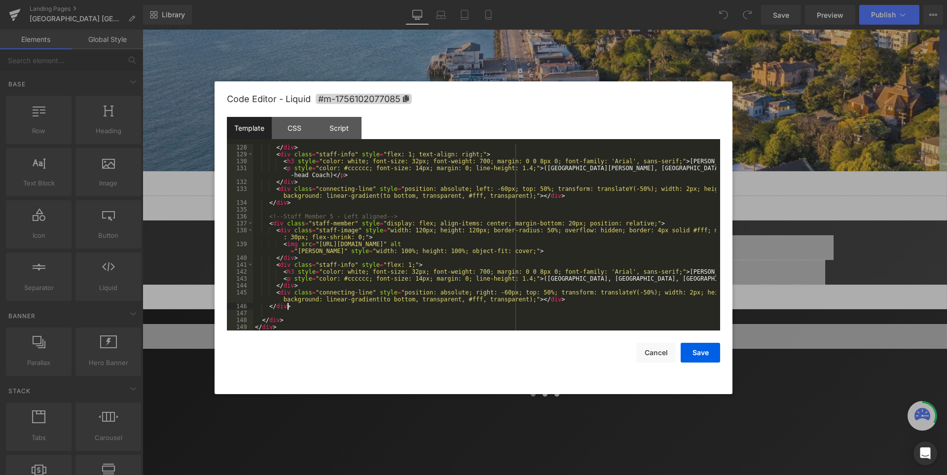
scroll to position [1015, 0]
click at [330, 216] on div "</ div > < div class = "staff-info" style = "flex: 1; text-align: right;" > < h…" at bounding box center [484, 244] width 463 height 200
drag, startPoint x: 685, startPoint y: 270, endPoint x: 652, endPoint y: 270, distance: 32.6
click at [652, 270] on div "</ div > < div class = "staff-info" style = "flex: 1; text-align: right;" > < h…" at bounding box center [484, 244] width 463 height 200
drag, startPoint x: 684, startPoint y: 278, endPoint x: 518, endPoint y: 280, distance: 165.7
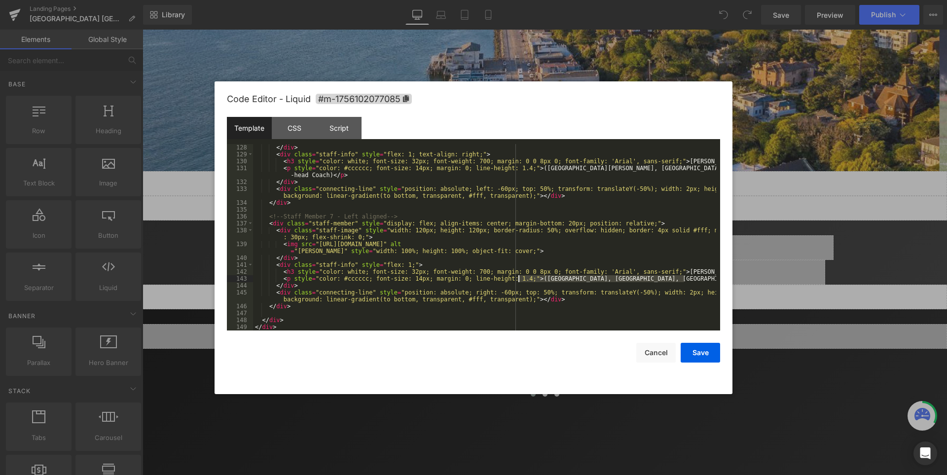
click at [518, 280] on div "</ div > < div class = "staff-info" style = "flex: 1; text-align: right;" > < h…" at bounding box center [484, 244] width 463 height 200
click at [575, 301] on div "</ div > < div class = "staff-info" style = "flex: 1; text-align: right;" > < h…" at bounding box center [484, 244] width 463 height 200
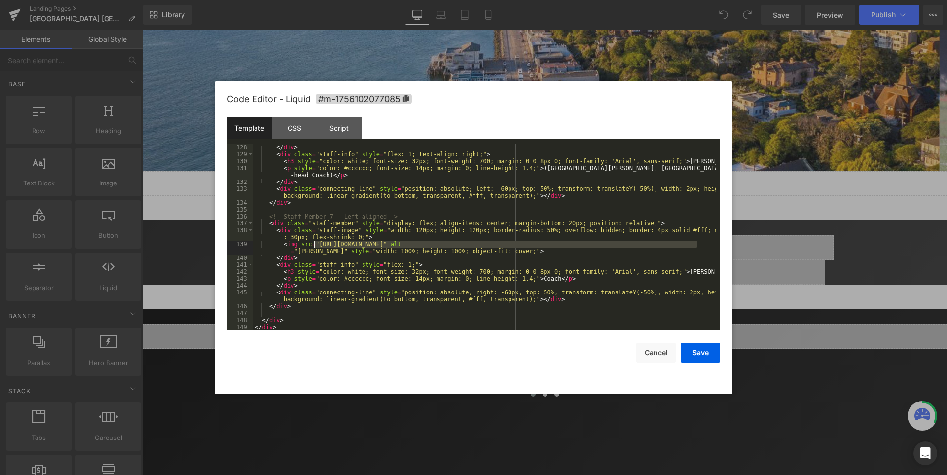
drag, startPoint x: 696, startPoint y: 243, endPoint x: 315, endPoint y: 242, distance: 381.7
click at [315, 242] on div "</ div > < div class = "staff-info" style = "flex: 1; text-align: right;" > < h…" at bounding box center [484, 244] width 463 height 200
click at [702, 353] on button "Save" at bounding box center [700, 353] width 39 height 20
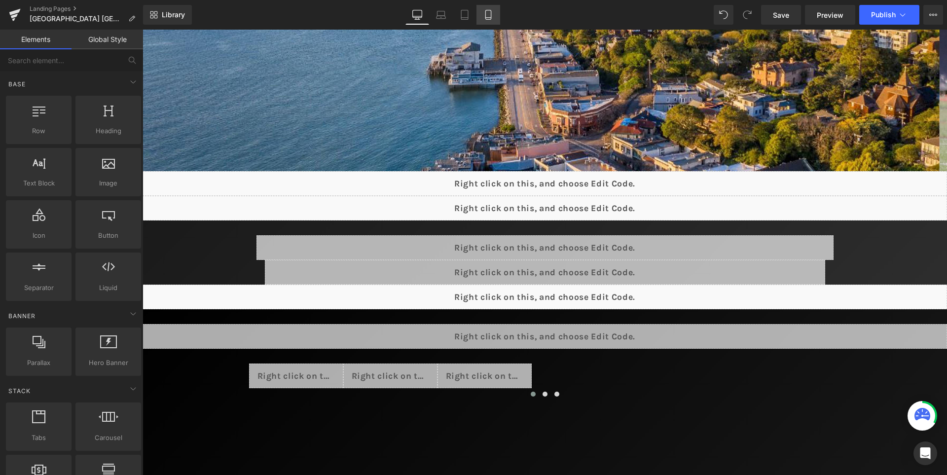
click at [495, 10] on link "Mobile" at bounding box center [488, 15] width 24 height 20
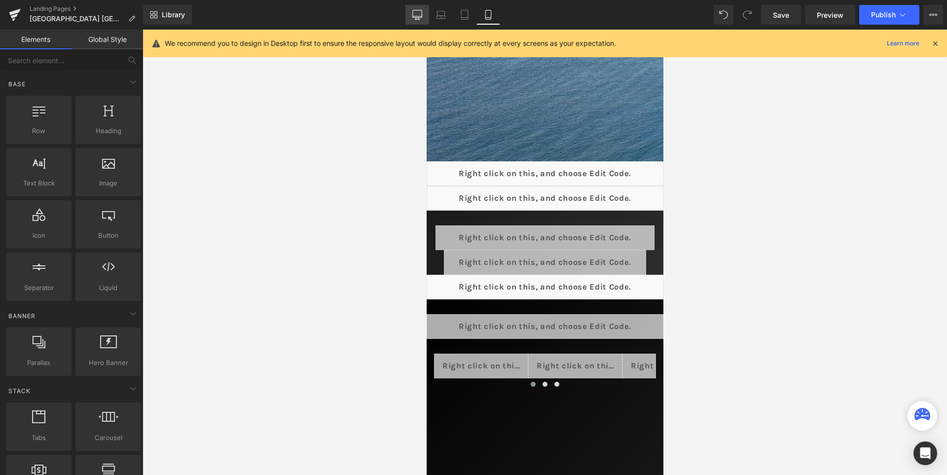
click at [412, 14] on icon at bounding box center [417, 15] width 10 height 10
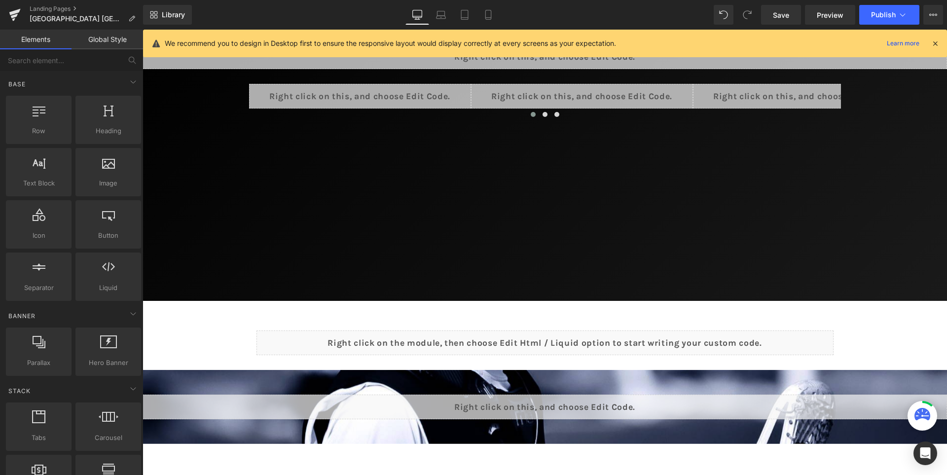
scroll to position [576, 0]
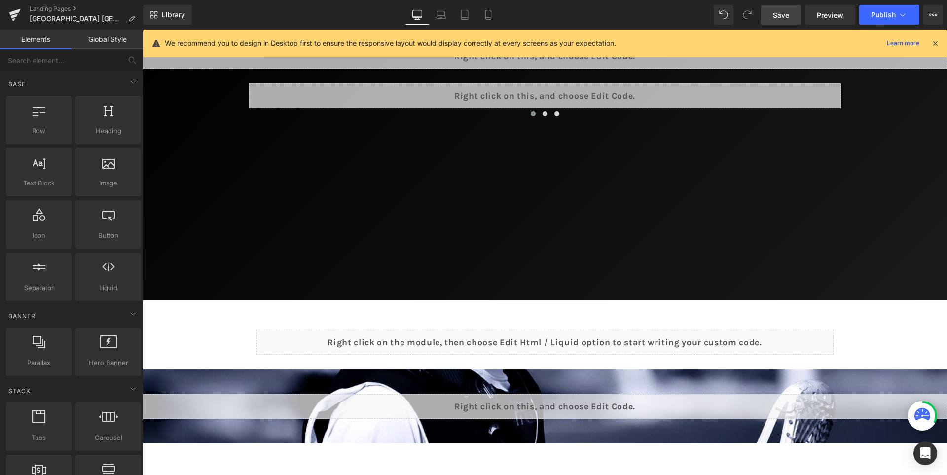
click at [789, 17] on span "Save" at bounding box center [781, 15] width 16 height 10
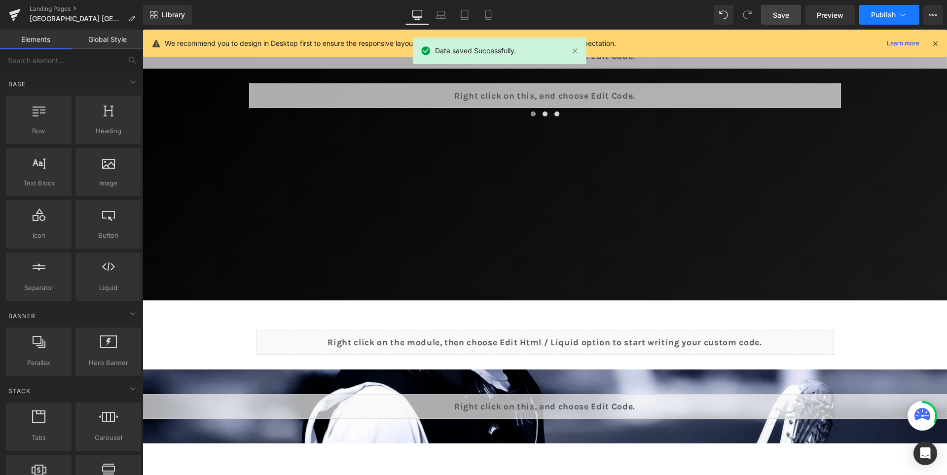
click at [887, 15] on span "Publish" at bounding box center [883, 15] width 25 height 8
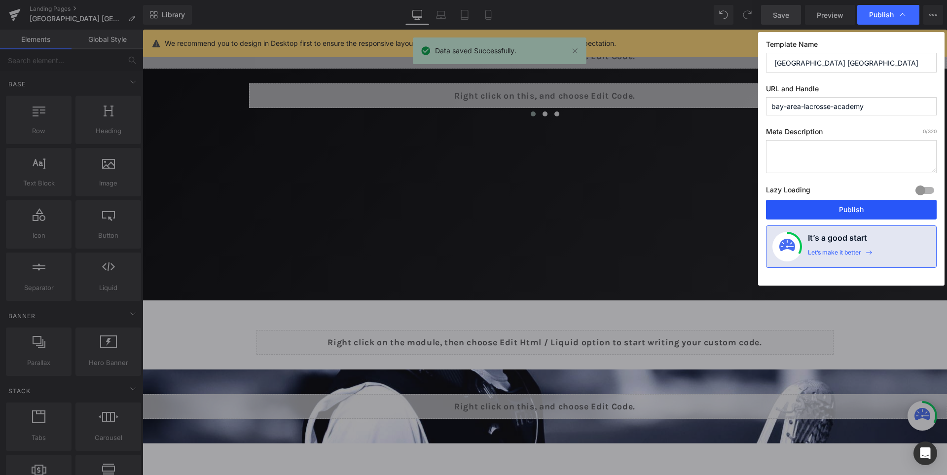
click at [871, 209] on button "Publish" at bounding box center [851, 210] width 171 height 20
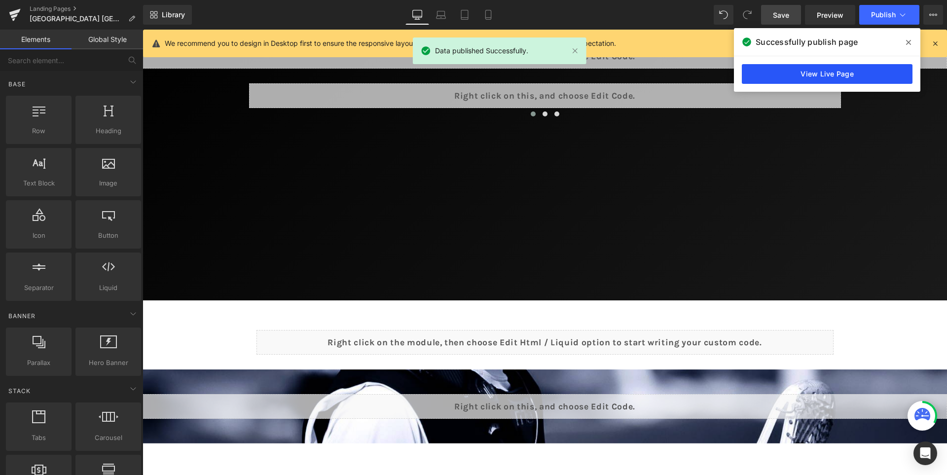
click at [820, 75] on link "View Live Page" at bounding box center [827, 74] width 171 height 20
